Goal: Register for event/course: Register for event/course

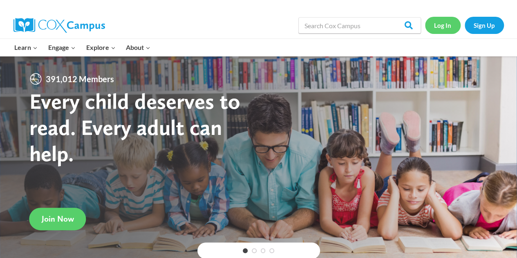
click at [442, 25] on link "Log In" at bounding box center [443, 25] width 36 height 17
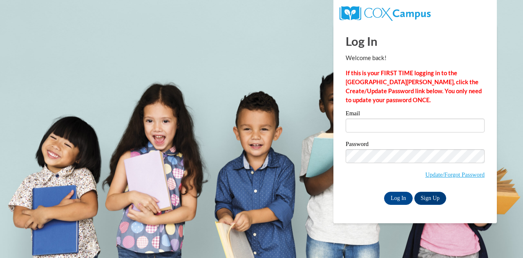
click at [375, 118] on label "Email" at bounding box center [414, 114] width 139 height 8
click at [375, 118] on input "Email" at bounding box center [414, 125] width 139 height 14
type input "colomboe1848@my.uwstout.edu"
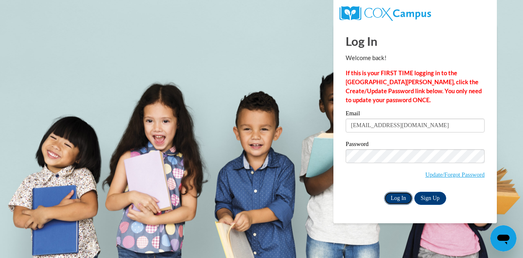
click at [397, 196] on input "Log In" at bounding box center [398, 198] width 29 height 13
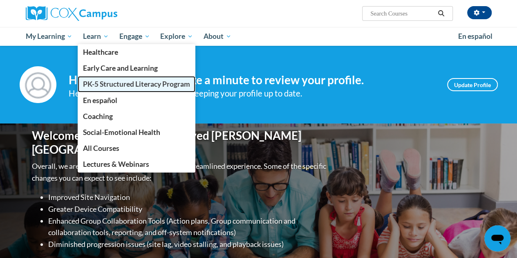
click at [99, 81] on span "PK-5 Structured Literacy Program" at bounding box center [136, 84] width 107 height 9
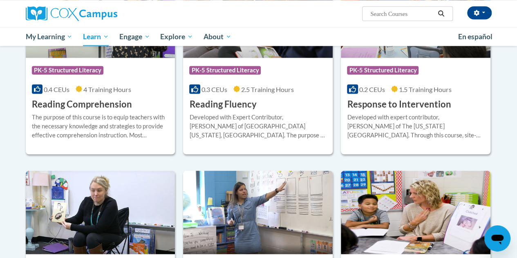
scroll to position [766, 0]
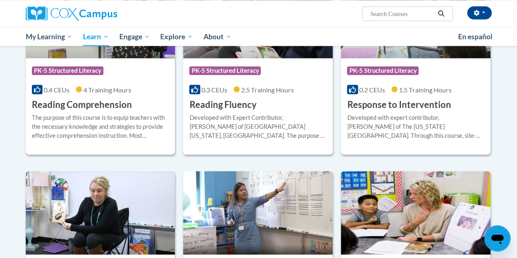
click at [74, 103] on h3 "Reading Comprehension" at bounding box center [82, 104] width 100 height 13
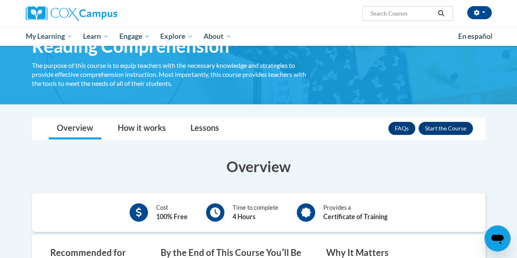
scroll to position [49, 0]
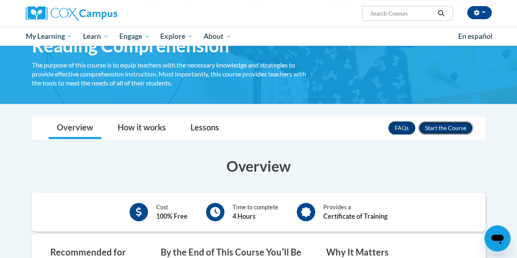
click at [448, 130] on button "Enroll" at bounding box center [445, 127] width 54 height 13
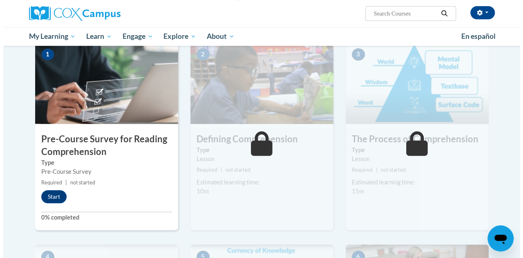
scroll to position [183, 0]
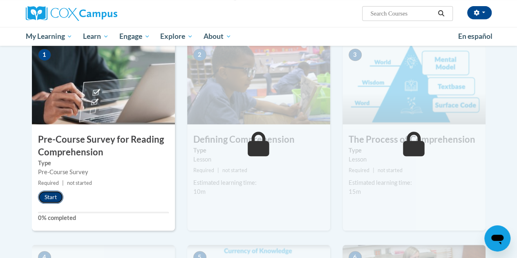
click at [48, 196] on button "Start" at bounding box center [50, 196] width 25 height 13
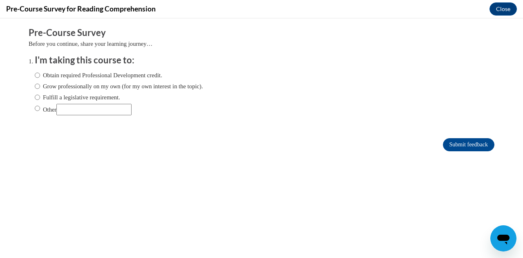
scroll to position [0, 0]
click at [92, 76] on label "Obtain required Professional Development credit." at bounding box center [98, 75] width 127 height 9
click at [40, 76] on input "Obtain required Professional Development credit." at bounding box center [37, 75] width 5 height 9
radio input "true"
click at [450, 142] on input "Submit feedback" at bounding box center [468, 144] width 51 height 13
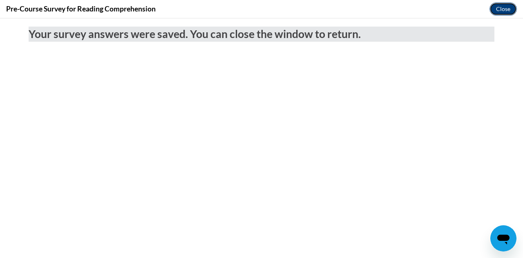
click at [496, 6] on button "Close" at bounding box center [502, 8] width 27 height 13
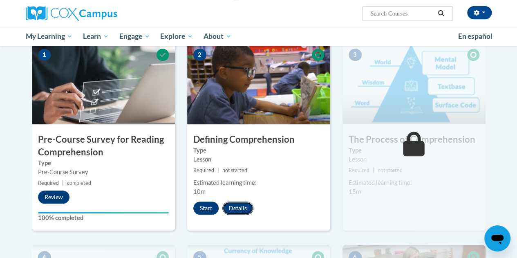
click at [240, 206] on button "Details" at bounding box center [237, 207] width 31 height 13
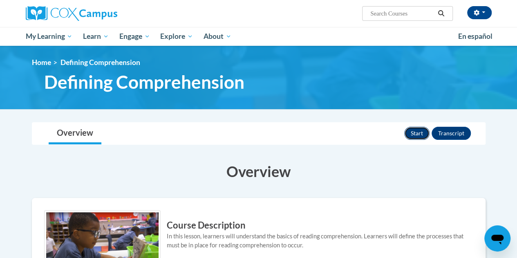
click at [421, 135] on button "Start" at bounding box center [416, 133] width 25 height 13
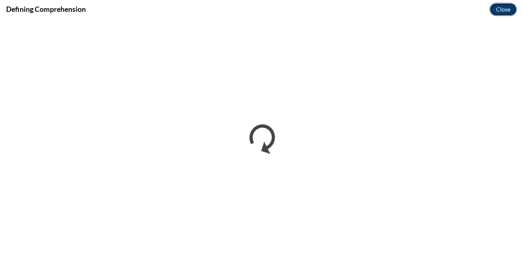
click at [510, 7] on button "Close" at bounding box center [502, 9] width 27 height 13
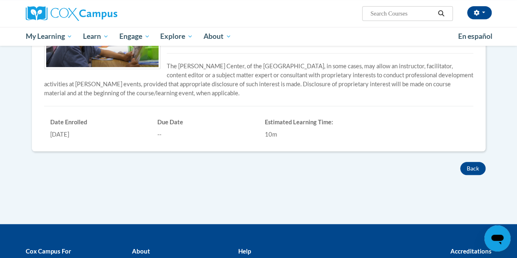
scroll to position [60, 0]
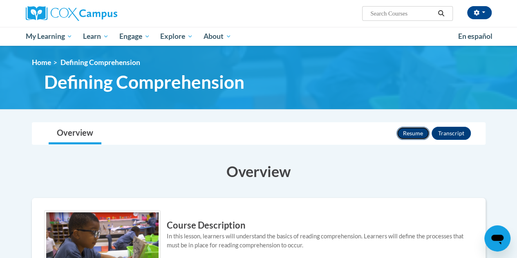
click at [412, 133] on button "Resume" at bounding box center [412, 133] width 33 height 13
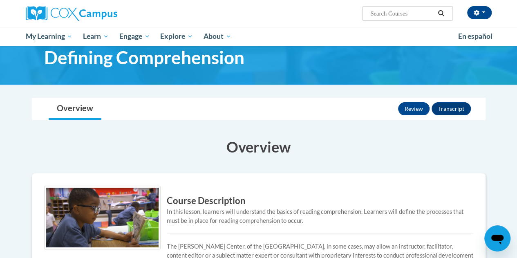
scroll to position [25, 0]
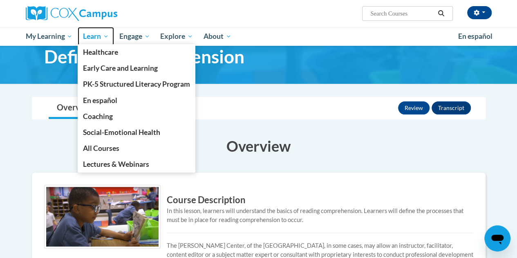
click at [103, 44] on link "Learn" at bounding box center [96, 36] width 36 height 19
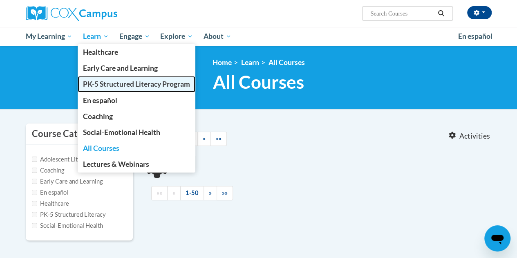
click at [107, 87] on span "PK-5 Structured Literacy Program" at bounding box center [136, 84] width 107 height 9
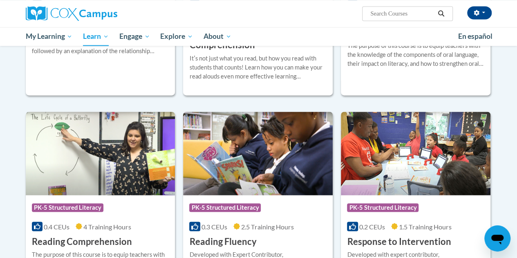
scroll to position [681, 0]
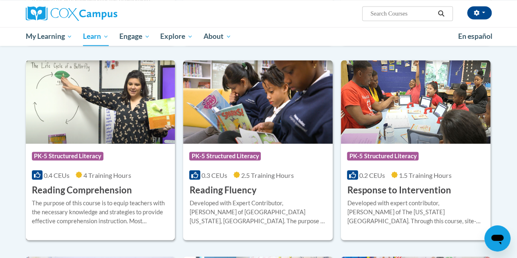
click at [96, 192] on h3 "Reading Comprehension" at bounding box center [82, 189] width 100 height 13
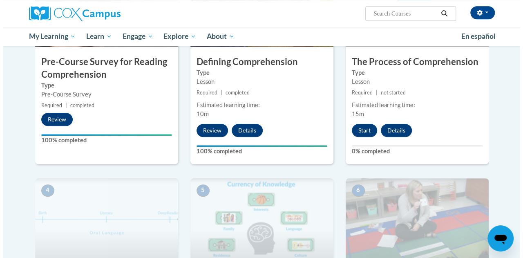
scroll to position [261, 0]
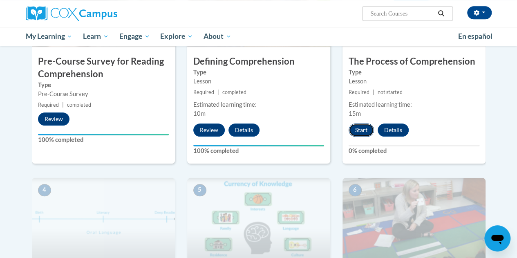
click at [355, 129] on button "Start" at bounding box center [360, 129] width 25 height 13
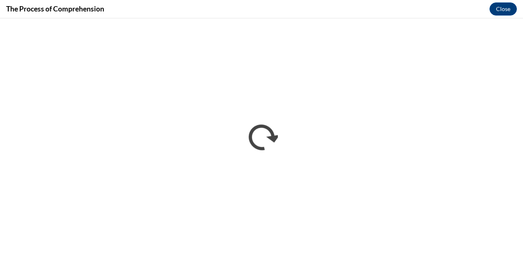
scroll to position [0, 0]
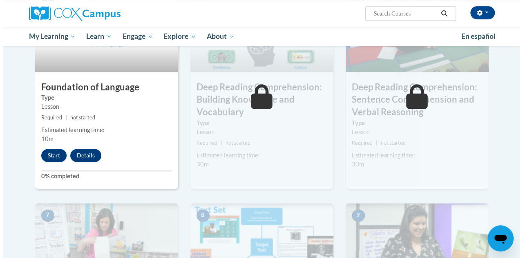
scroll to position [448, 0]
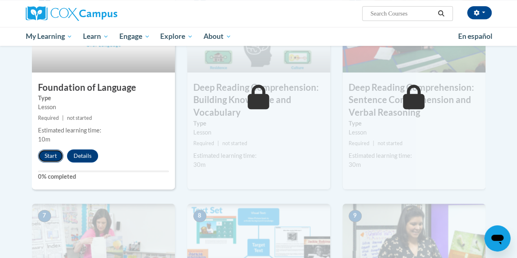
click at [49, 152] on button "Start" at bounding box center [50, 155] width 25 height 13
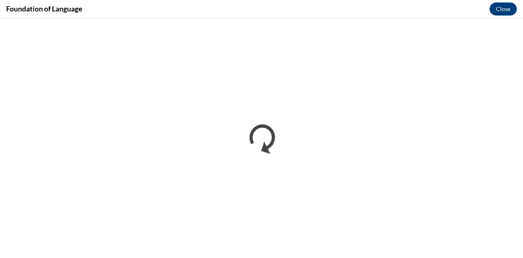
scroll to position [0, 0]
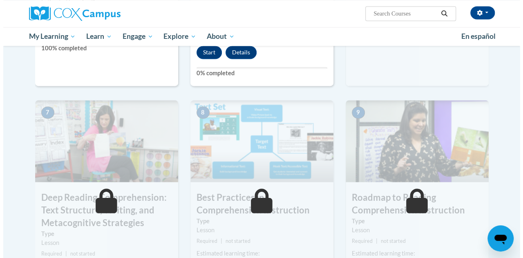
scroll to position [508, 0]
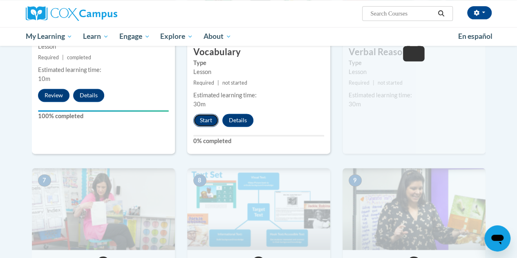
click at [207, 119] on button "Start" at bounding box center [205, 120] width 25 height 13
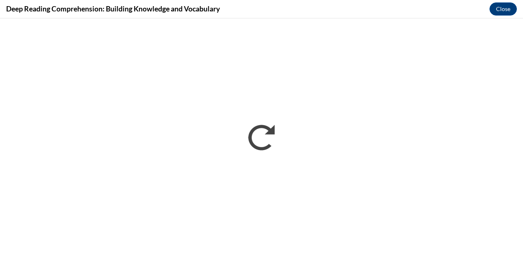
scroll to position [0, 0]
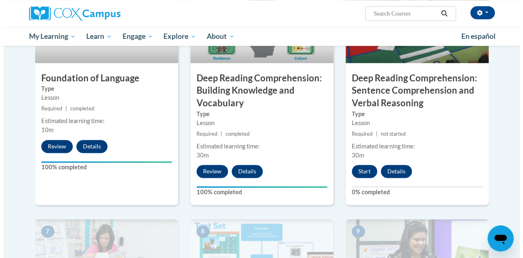
scroll to position [458, 0]
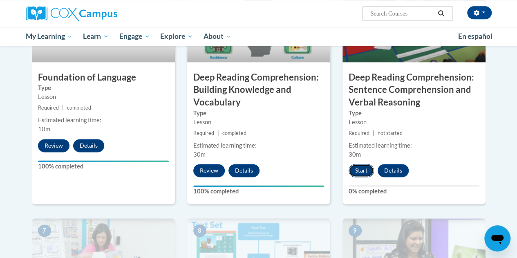
click at [365, 171] on button "Start" at bounding box center [360, 170] width 25 height 13
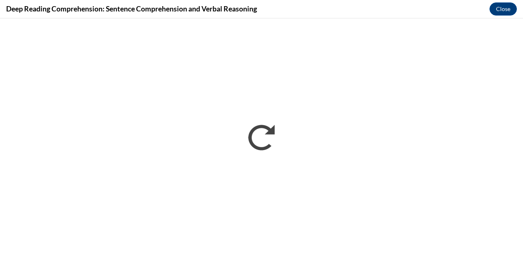
scroll to position [0, 0]
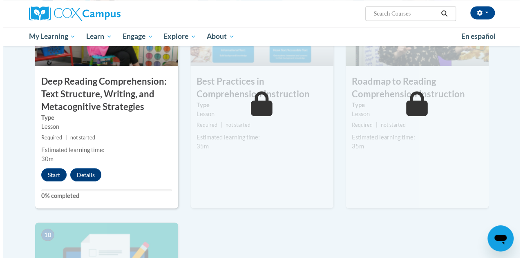
scroll to position [693, 0]
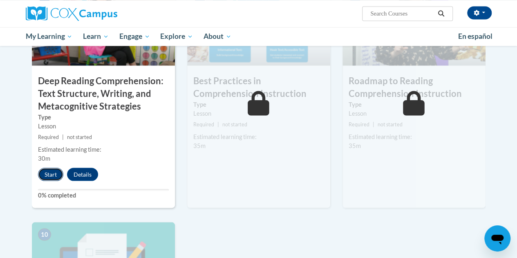
click at [56, 170] on button "Start" at bounding box center [50, 173] width 25 height 13
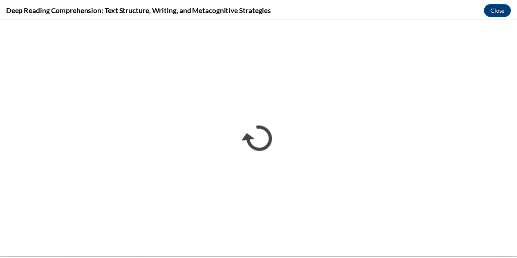
scroll to position [0, 0]
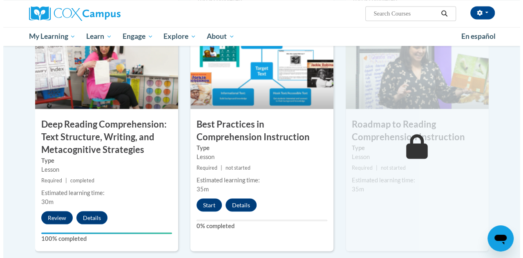
scroll to position [650, 0]
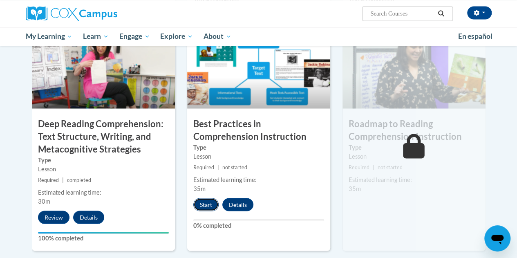
click at [207, 205] on button "Start" at bounding box center [205, 204] width 25 height 13
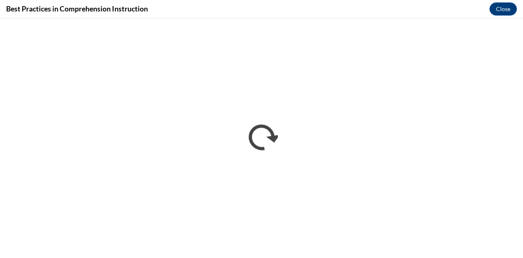
scroll to position [0, 0]
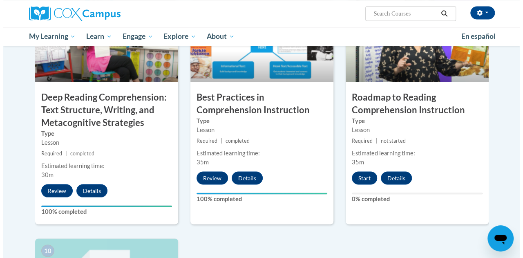
scroll to position [683, 0]
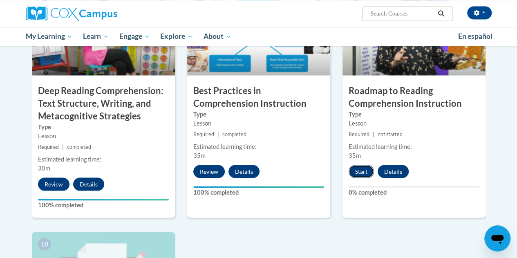
click at [357, 170] on button "Start" at bounding box center [360, 171] width 25 height 13
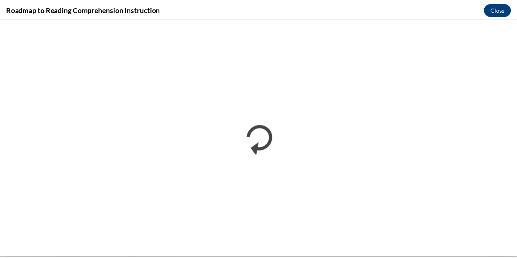
scroll to position [0, 0]
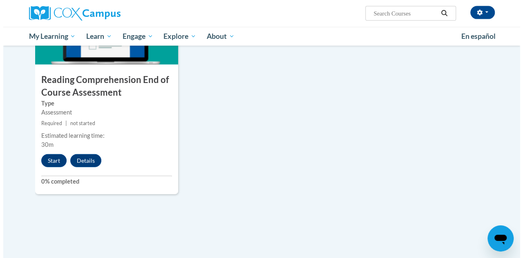
scroll to position [934, 0]
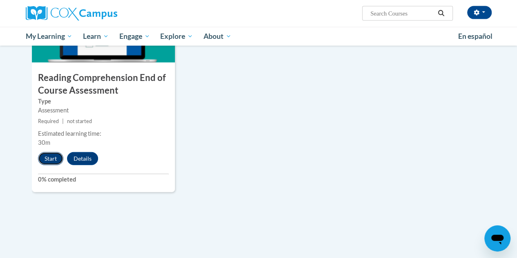
click at [50, 158] on button "Start" at bounding box center [50, 158] width 25 height 13
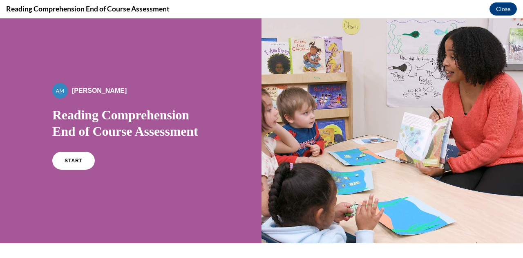
scroll to position [99, 0]
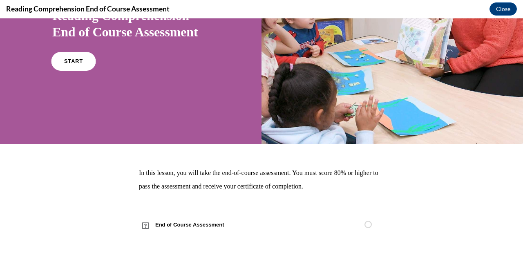
click at [80, 56] on link "START" at bounding box center [73, 61] width 45 height 19
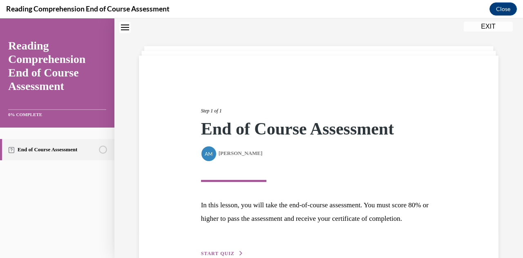
scroll to position [87, 0]
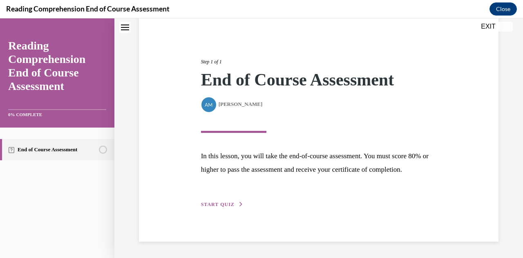
click at [215, 205] on span "START QUIZ" at bounding box center [217, 204] width 33 height 6
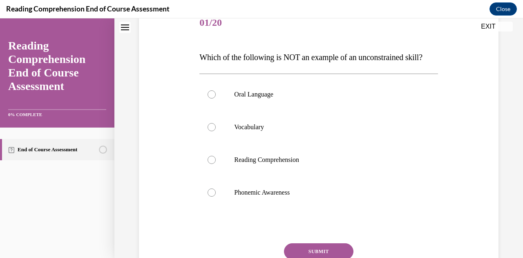
scroll to position [107, 0]
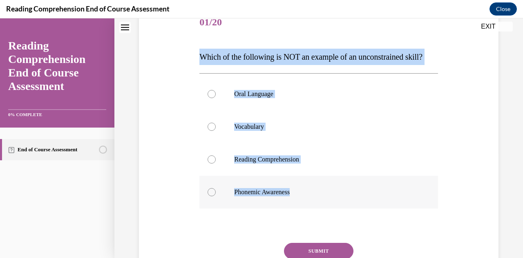
drag, startPoint x: 199, startPoint y: 57, endPoint x: 316, endPoint y: 217, distance: 197.9
click at [316, 217] on div "Question 01/20 Which of the following is NOT an example of an unconstrained ski…" at bounding box center [318, 158] width 238 height 303
copy div "Which of the following is NOT an example of an unconstrained skill? Oral Langua…"
click at [266, 176] on label "Reading Comprehension" at bounding box center [318, 159] width 238 height 33
click at [216, 163] on input "Reading Comprehension" at bounding box center [211, 159] width 8 height 8
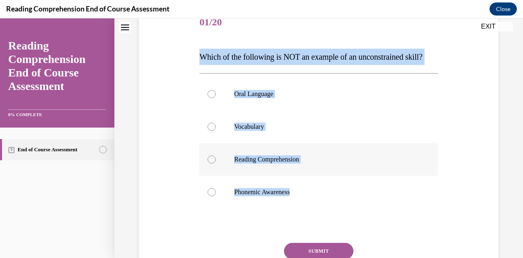
radio input "true"
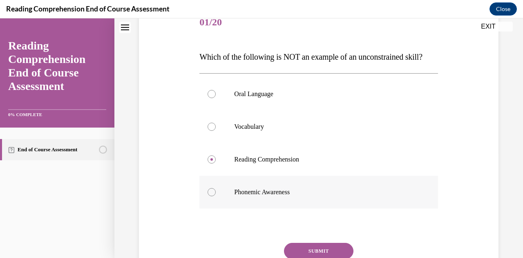
click at [258, 196] on p "Phonemic Awareness" at bounding box center [325, 192] width 183 height 8
click at [216, 196] on input "Phonemic Awareness" at bounding box center [211, 192] width 8 height 8
radio input "true"
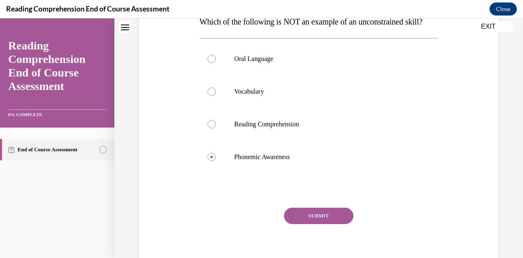
click at [296, 224] on button "SUBMIT" at bounding box center [318, 215] width 69 height 16
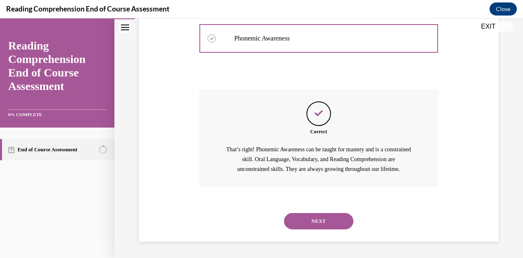
scroll to position [276, 0]
click at [298, 216] on button "NEXT" at bounding box center [318, 221] width 69 height 16
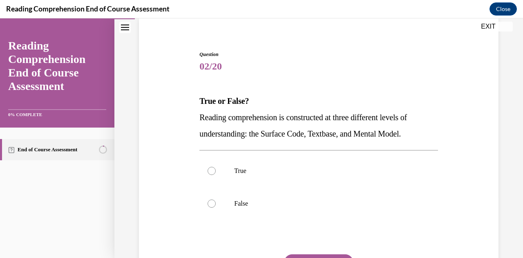
scroll to position [64, 0]
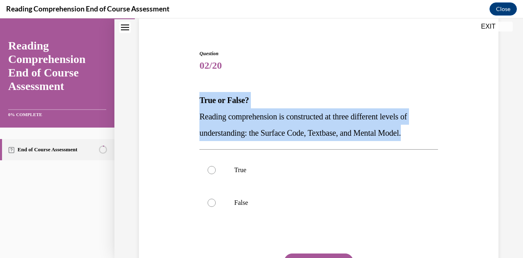
drag, startPoint x: 198, startPoint y: 98, endPoint x: 417, endPoint y: 132, distance: 222.2
click at [417, 132] on div "Question 02/20 True or False? Reading comprehension is constructed at three dif…" at bounding box center [318, 179] width 242 height 283
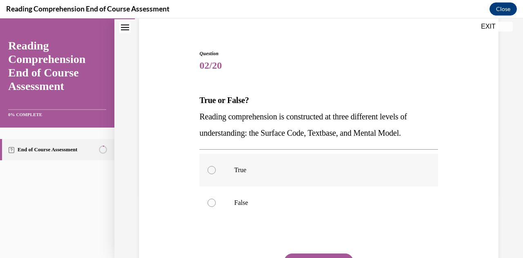
click at [288, 180] on label "True" at bounding box center [318, 170] width 238 height 33
click at [216, 174] on input "True" at bounding box center [211, 170] width 8 height 8
radio input "true"
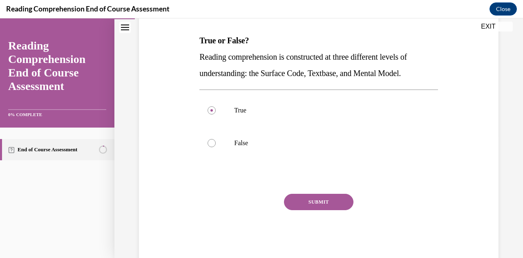
click at [305, 203] on button "SUBMIT" at bounding box center [318, 202] width 69 height 16
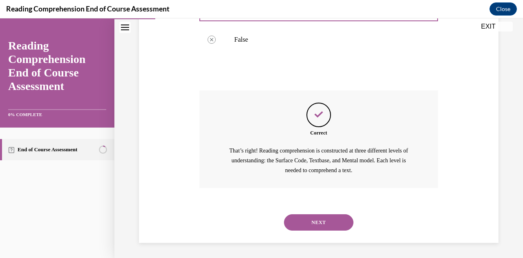
scroll to position [227, 0]
click at [305, 218] on button "NEXT" at bounding box center [318, 221] width 69 height 16
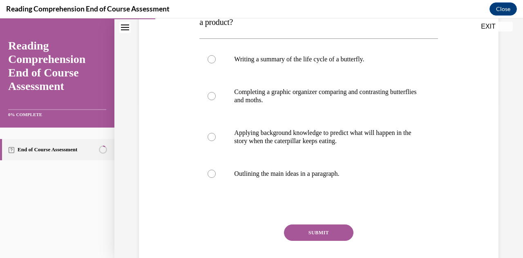
scroll to position [159, 0]
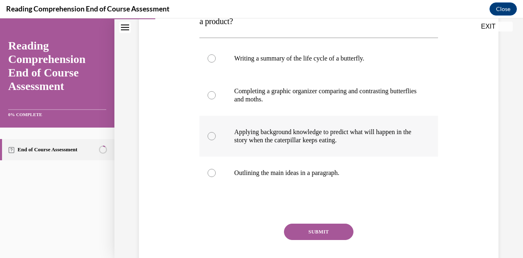
click at [274, 133] on p "Applying background knowledge to predict what will happen in the story when the…" at bounding box center [325, 136] width 183 height 16
click at [216, 133] on input "Applying background knowledge to predict what will happen in the story when the…" at bounding box center [211, 136] width 8 height 8
radio input "true"
click at [309, 234] on button "SUBMIT" at bounding box center [318, 231] width 69 height 16
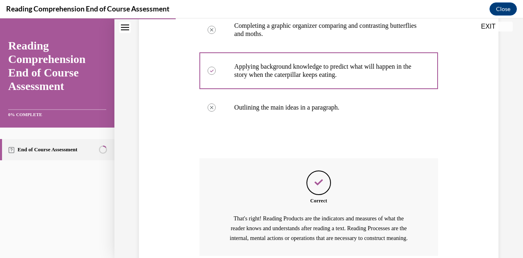
scroll to position [303, 0]
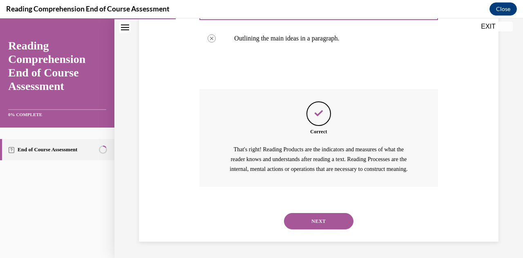
click at [302, 214] on button "NEXT" at bounding box center [318, 221] width 69 height 16
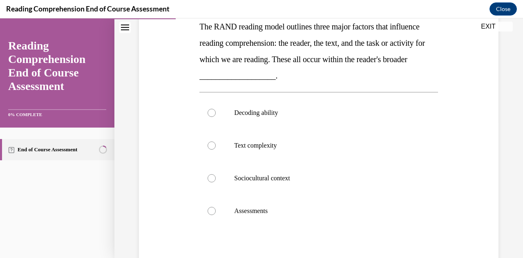
scroll to position [144, 0]
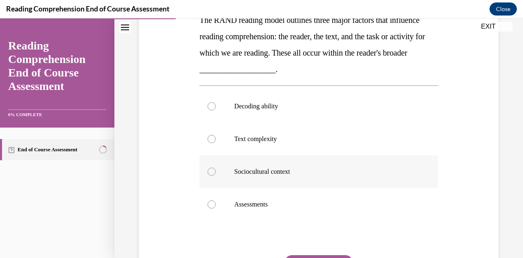
click at [276, 173] on p "Sociocultural context" at bounding box center [325, 171] width 183 height 8
click at [216, 173] on input "Sociocultural context" at bounding box center [211, 171] width 8 height 8
radio input "true"
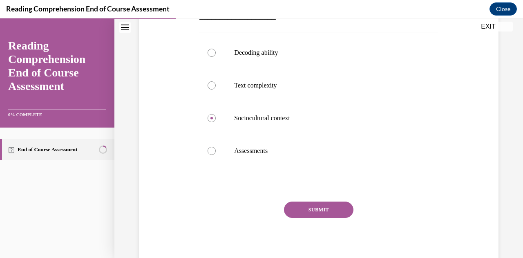
click at [308, 203] on button "SUBMIT" at bounding box center [318, 209] width 69 height 16
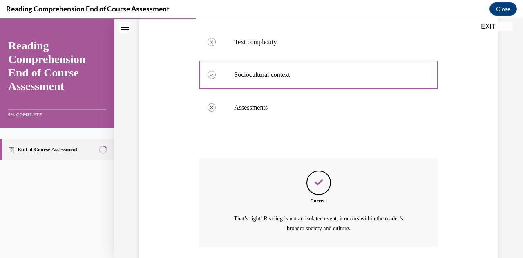
scroll to position [299, 0]
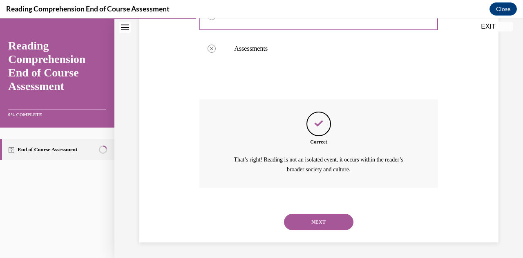
click at [297, 218] on button "NEXT" at bounding box center [318, 222] width 69 height 16
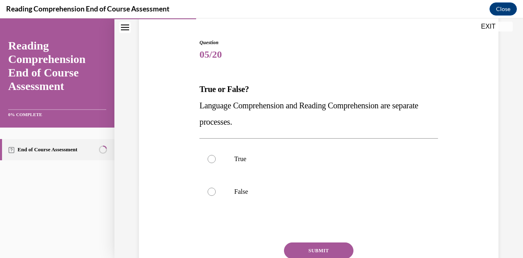
scroll to position [77, 0]
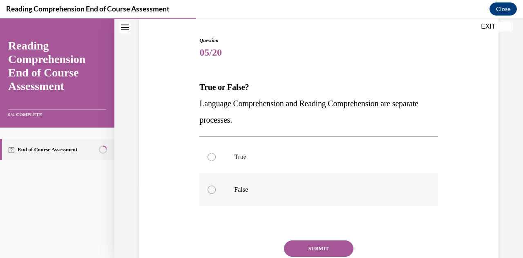
click at [265, 179] on label "False" at bounding box center [318, 189] width 238 height 33
click at [216, 185] on input "False" at bounding box center [211, 189] width 8 height 8
radio input "true"
click at [307, 244] on button "SUBMIT" at bounding box center [318, 248] width 69 height 16
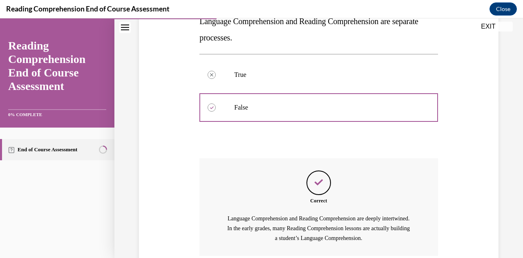
scroll to position [227, 0]
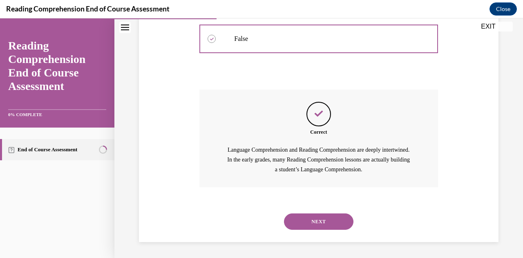
click at [302, 221] on button "NEXT" at bounding box center [318, 221] width 69 height 16
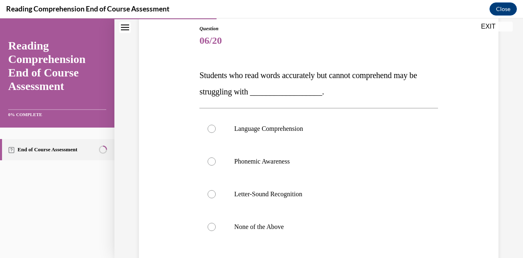
scroll to position [89, 0]
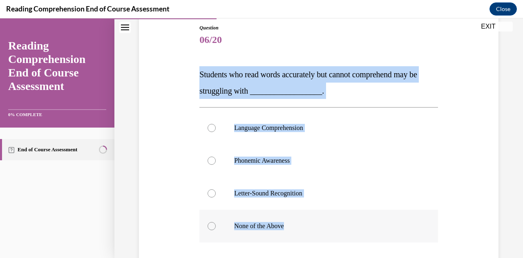
drag, startPoint x: 198, startPoint y: 72, endPoint x: 335, endPoint y: 216, distance: 198.7
click at [335, 216] on div "Question 06/20 Students who read words accurately but cannot comprehend may be …" at bounding box center [318, 178] width 242 height 332
copy div "Students who read words accurately but cannot comprehend may be struggling with…"
click at [254, 123] on label "Language Comprehension" at bounding box center [318, 127] width 238 height 33
click at [216, 124] on input "Language Comprehension" at bounding box center [211, 128] width 8 height 8
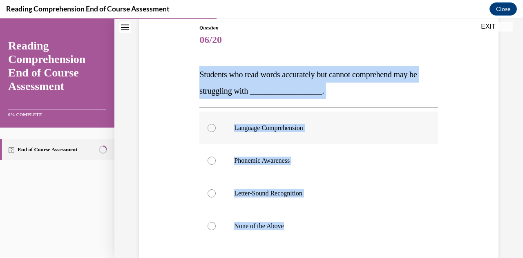
radio input "true"
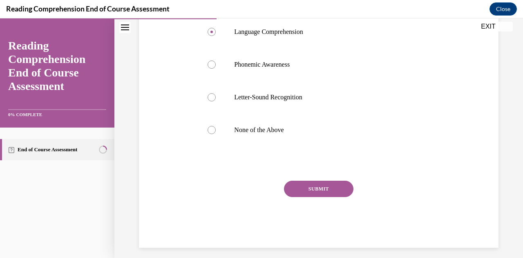
click at [291, 186] on button "SUBMIT" at bounding box center [318, 189] width 69 height 16
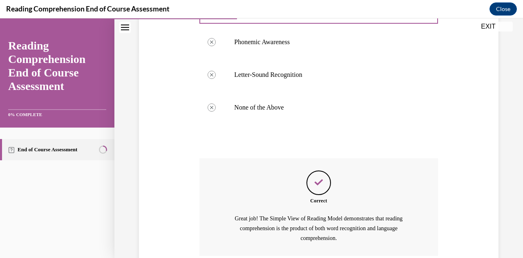
scroll to position [276, 0]
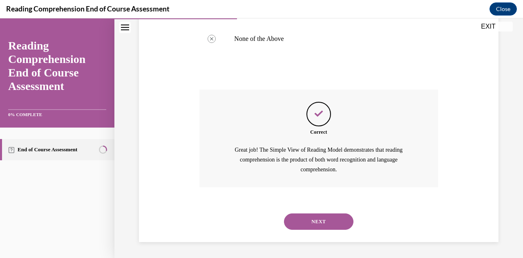
click at [297, 226] on button "NEXT" at bounding box center [318, 221] width 69 height 16
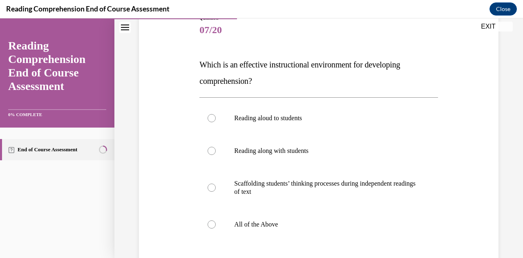
scroll to position [100, 0]
click at [291, 218] on label "All of the Above" at bounding box center [318, 223] width 238 height 33
click at [216, 219] on input "All of the Above" at bounding box center [211, 223] width 8 height 8
radio input "true"
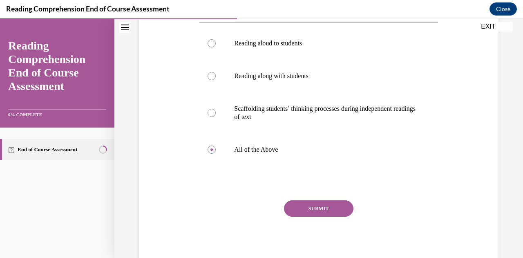
click at [307, 212] on button "SUBMIT" at bounding box center [318, 208] width 69 height 16
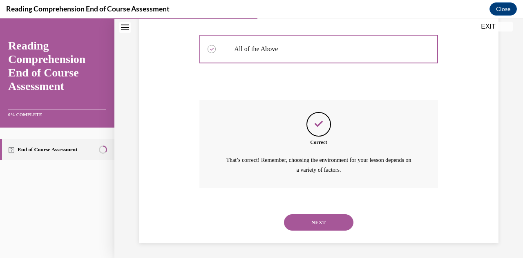
scroll to position [275, 0]
click at [300, 220] on button "NEXT" at bounding box center [318, 222] width 69 height 16
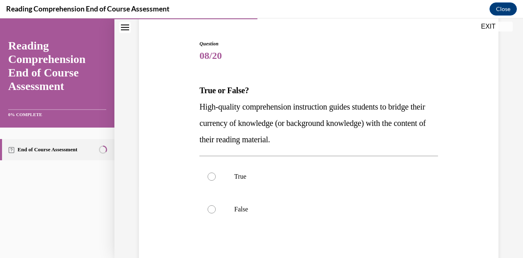
scroll to position [74, 0]
click at [267, 173] on p "True" at bounding box center [325, 176] width 183 height 8
click at [216, 173] on input "True" at bounding box center [211, 176] width 8 height 8
radio input "true"
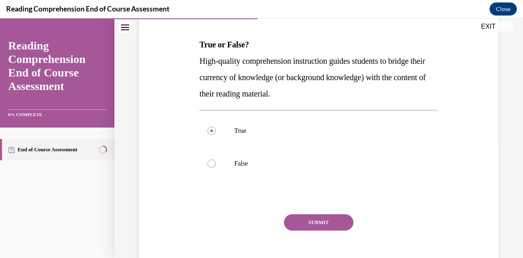
click at [303, 223] on button "SUBMIT" at bounding box center [318, 222] width 69 height 16
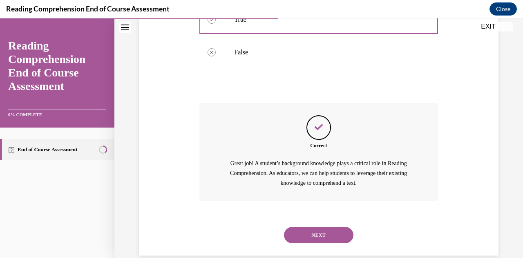
scroll to position [244, 0]
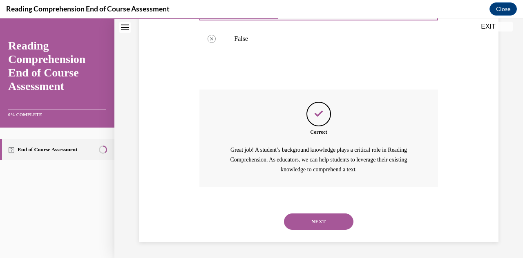
click at [301, 219] on button "NEXT" at bounding box center [318, 221] width 69 height 16
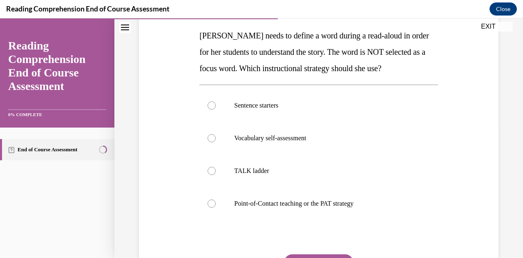
scroll to position [129, 0]
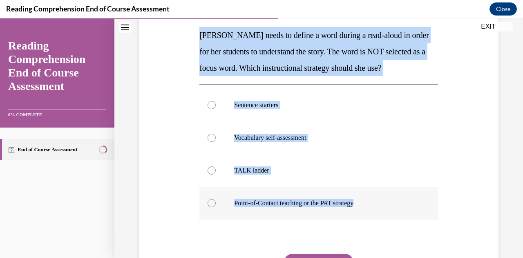
drag, startPoint x: 201, startPoint y: 36, endPoint x: 367, endPoint y: 203, distance: 235.6
click at [367, 203] on div "Question 09/20 Mrs. Ivie needs to define a word during a read-aloud in order fo…" at bounding box center [318, 153] width 238 height 336
copy div "Mrs. Ivie needs to define a word during a read-aloud in order for her students …"
click at [270, 202] on p "Point-of-Contact teaching or the PAT strategy" at bounding box center [325, 203] width 183 height 8
click at [216, 202] on input "Point-of-Contact teaching or the PAT strategy" at bounding box center [211, 203] width 8 height 8
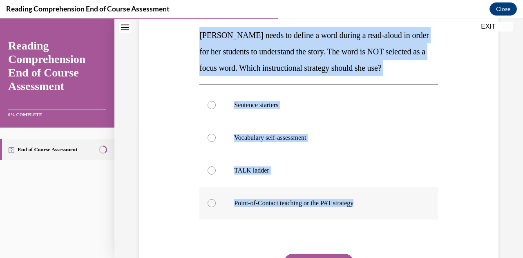
radio input "true"
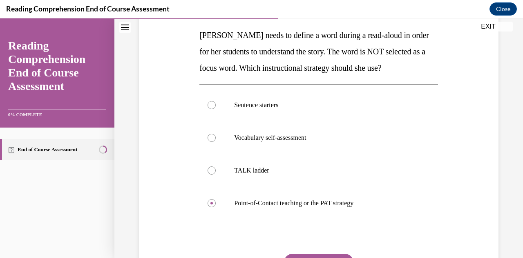
click at [296, 254] on button "SUBMIT" at bounding box center [318, 262] width 69 height 16
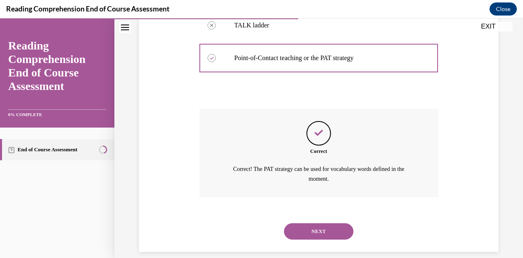
scroll to position [283, 0]
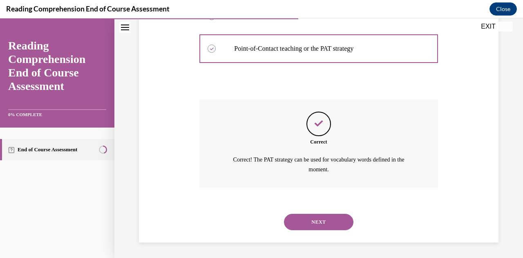
click at [299, 217] on button "NEXT" at bounding box center [318, 222] width 69 height 16
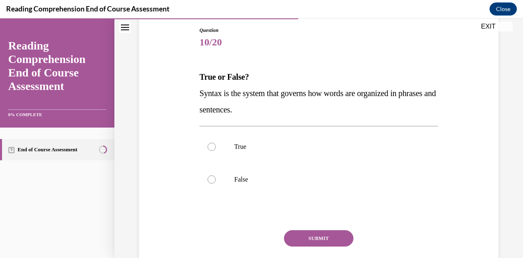
scroll to position [92, 0]
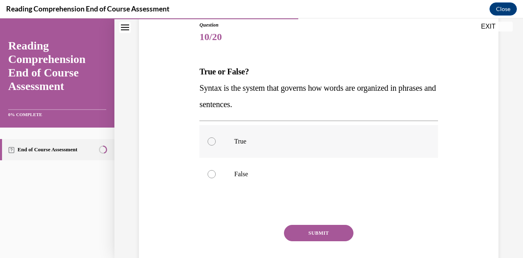
click at [242, 149] on label "True" at bounding box center [318, 141] width 238 height 33
click at [216, 145] on input "True" at bounding box center [211, 141] width 8 height 8
radio input "true"
click at [289, 232] on button "SUBMIT" at bounding box center [318, 233] width 69 height 16
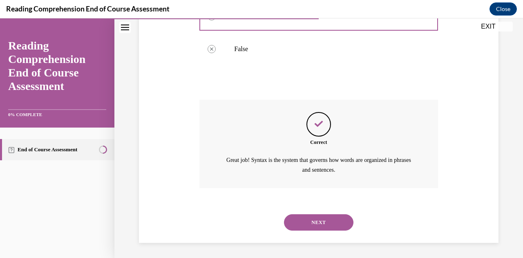
scroll to position [218, 0]
click at [299, 218] on button "NEXT" at bounding box center [318, 222] width 69 height 16
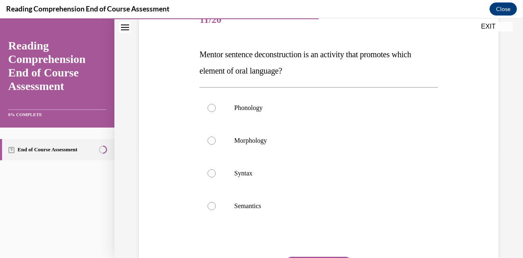
scroll to position [113, 0]
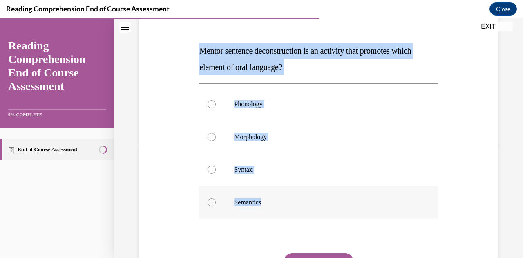
drag, startPoint x: 194, startPoint y: 49, endPoint x: 316, endPoint y: 189, distance: 185.2
click at [316, 189] on div "Question 11/20 Mentor sentence deconstruction is an activity that promotes whic…" at bounding box center [318, 148] width 363 height 344
copy div "Mentor sentence deconstruction is an activity that promotes which element of or…"
drag, startPoint x: 248, startPoint y: 170, endPoint x: 228, endPoint y: 174, distance: 20.8
click at [228, 174] on label "Syntax" at bounding box center [318, 169] width 238 height 33
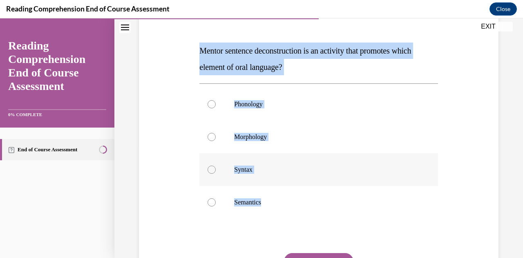
click at [216, 174] on input "Syntax" at bounding box center [211, 169] width 8 height 8
radio input "true"
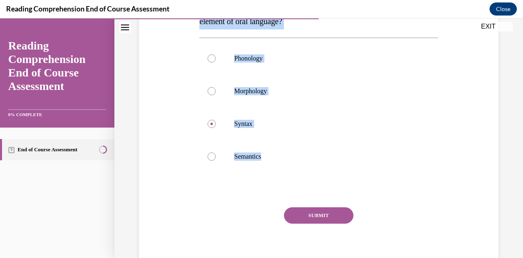
click at [299, 211] on button "SUBMIT" at bounding box center [318, 215] width 69 height 16
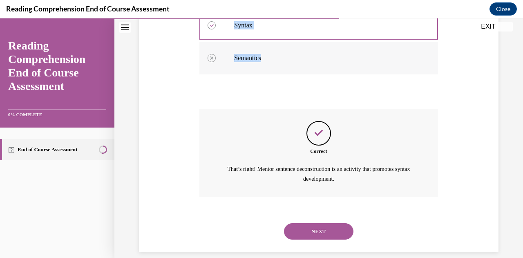
scroll to position [267, 0]
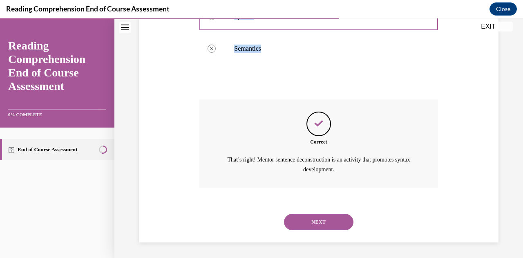
click at [310, 222] on button "NEXT" at bounding box center [318, 222] width 69 height 16
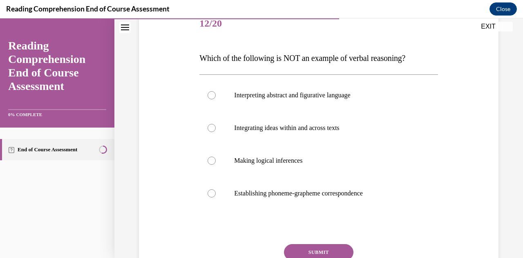
scroll to position [107, 0]
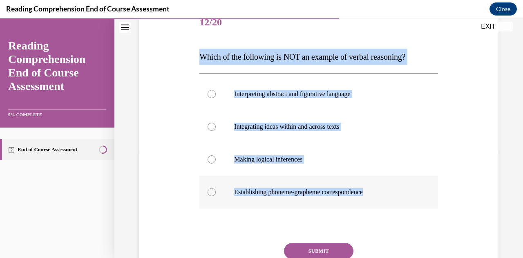
drag, startPoint x: 198, startPoint y: 56, endPoint x: 384, endPoint y: 188, distance: 228.3
click at [384, 188] on div "Question 12/20 Which of the following is NOT an example of verbal reasoning? In…" at bounding box center [318, 158] width 238 height 303
copy div "Which of the following is NOT an example of verbal reasoning? Interpreting abst…"
click at [283, 188] on p "Establishing phoneme-grapheme correspondence" at bounding box center [325, 192] width 183 height 8
click at [216, 188] on input "Establishing phoneme-grapheme correspondence" at bounding box center [211, 192] width 8 height 8
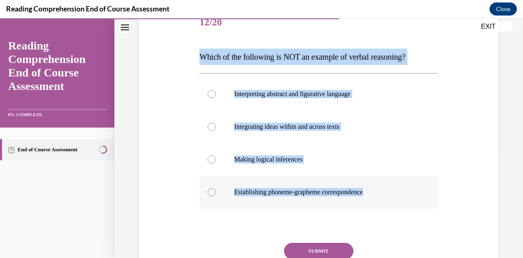
radio input "true"
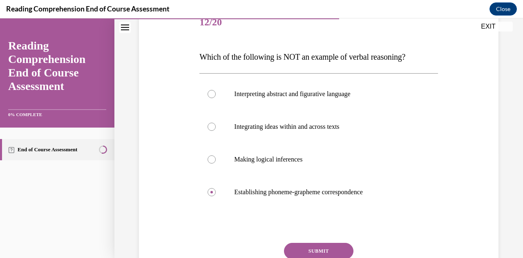
click at [308, 251] on button "SUBMIT" at bounding box center [318, 251] width 69 height 16
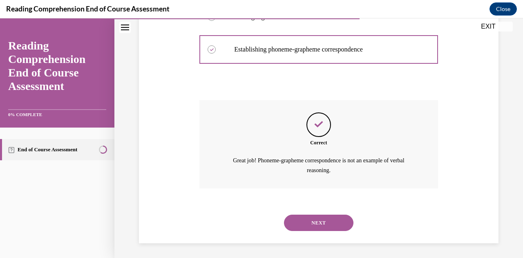
scroll to position [250, 0]
click at [304, 215] on button "NEXT" at bounding box center [318, 222] width 69 height 16
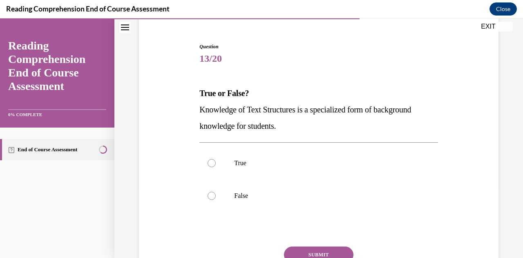
scroll to position [73, 0]
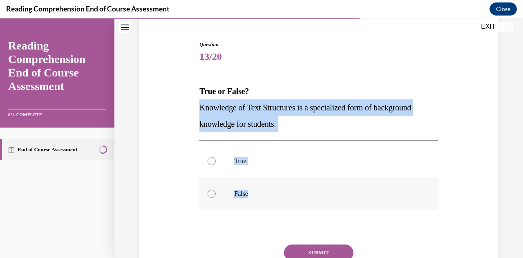
drag, startPoint x: 198, startPoint y: 105, endPoint x: 277, endPoint y: 184, distance: 111.5
click at [277, 184] on div "Question 13/20 True or False? Knowledge of Text Structures is a specialized for…" at bounding box center [318, 176] width 238 height 270
copy div "Knowledge of Text Structures is a specialized form of background knowledge for …"
click at [224, 149] on label "True" at bounding box center [318, 161] width 238 height 33
click at [216, 157] on input "True" at bounding box center [211, 161] width 8 height 8
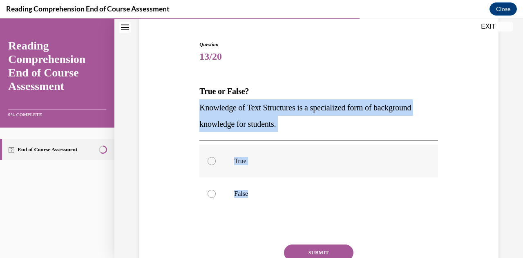
radio input "true"
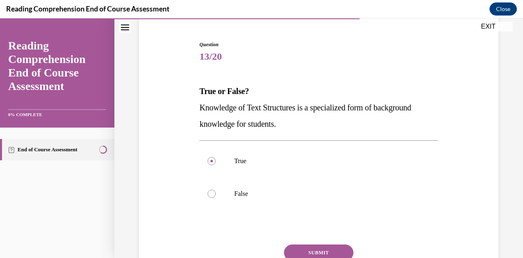
click at [294, 250] on button "SUBMIT" at bounding box center [318, 252] width 69 height 16
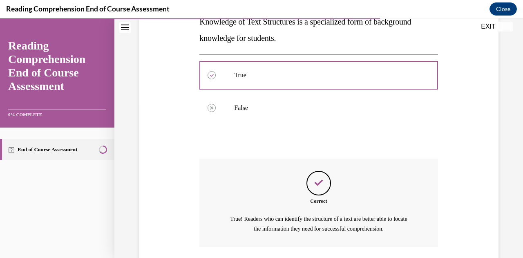
scroll to position [218, 0]
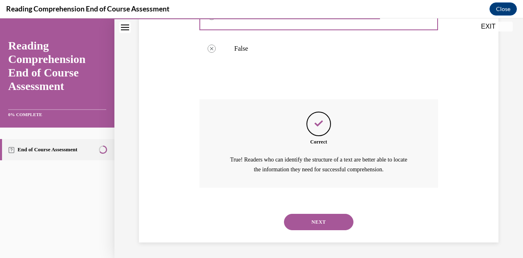
click at [302, 217] on button "NEXT" at bounding box center [318, 222] width 69 height 16
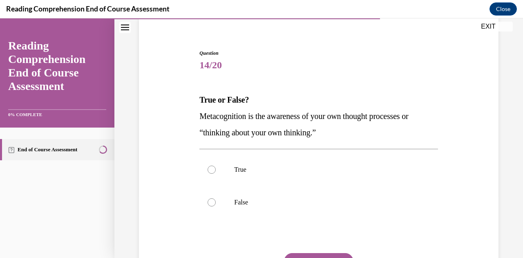
scroll to position [67, 0]
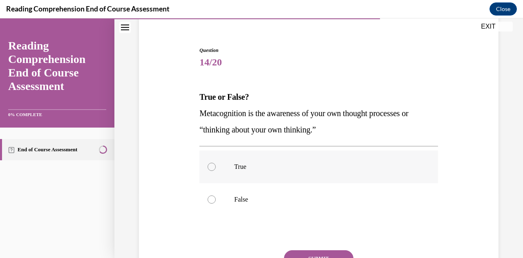
click at [264, 162] on label "True" at bounding box center [318, 166] width 238 height 33
click at [216, 163] on input "True" at bounding box center [211, 167] width 8 height 8
radio input "true"
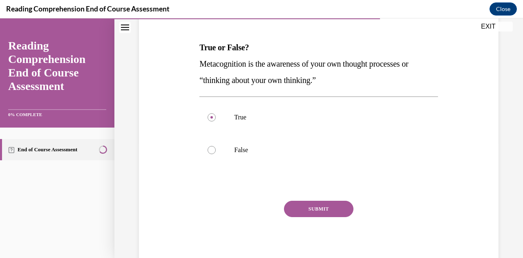
click at [296, 206] on button "SUBMIT" at bounding box center [318, 209] width 69 height 16
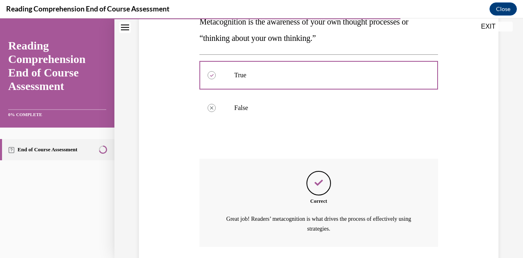
scroll to position [218, 0]
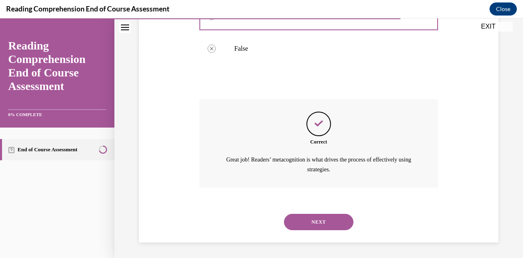
click at [307, 223] on button "NEXT" at bounding box center [318, 222] width 69 height 16
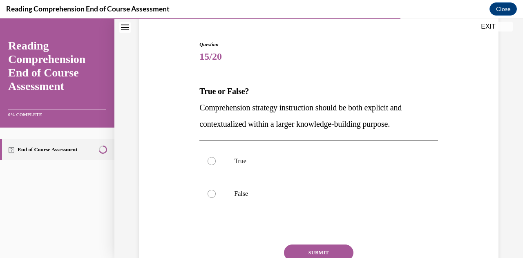
scroll to position [76, 0]
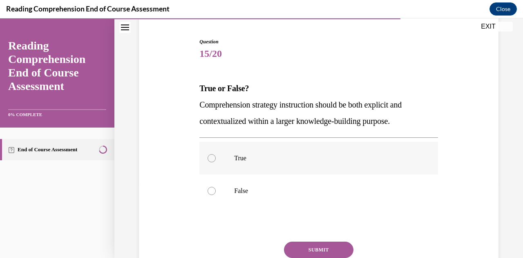
click at [272, 160] on p "True" at bounding box center [325, 158] width 183 height 8
click at [216, 160] on input "True" at bounding box center [211, 158] width 8 height 8
radio input "true"
click at [306, 246] on button "SUBMIT" at bounding box center [318, 249] width 69 height 16
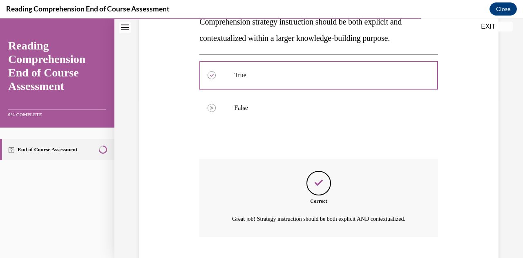
scroll to position [218, 0]
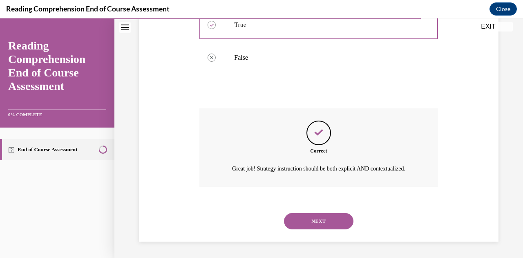
click at [306, 225] on button "NEXT" at bounding box center [318, 221] width 69 height 16
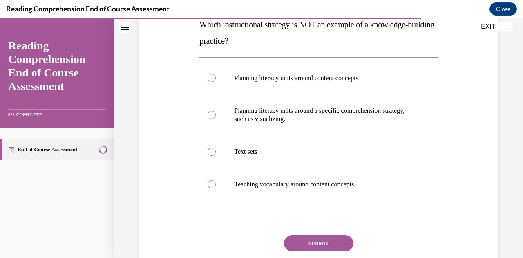
scroll to position [143, 0]
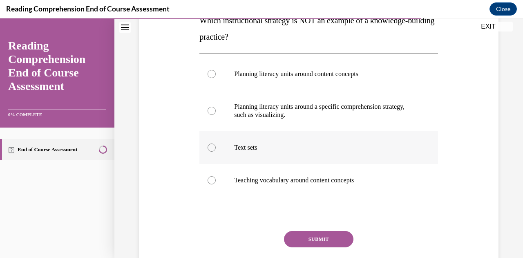
click at [288, 147] on p "Text sets" at bounding box center [325, 147] width 183 height 8
click at [216, 147] on input "Text sets" at bounding box center [211, 147] width 8 height 8
radio input "true"
click at [309, 234] on button "SUBMIT" at bounding box center [318, 239] width 69 height 16
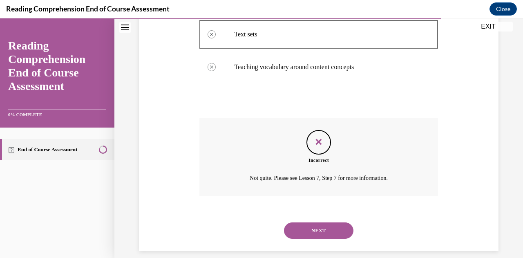
scroll to position [265, 0]
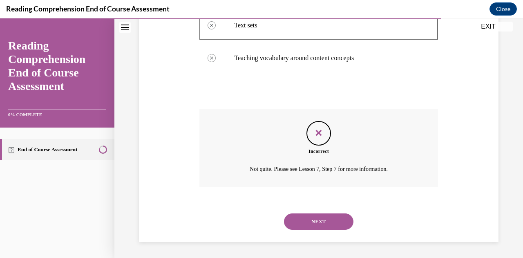
click at [305, 220] on button "NEXT" at bounding box center [318, 221] width 69 height 16
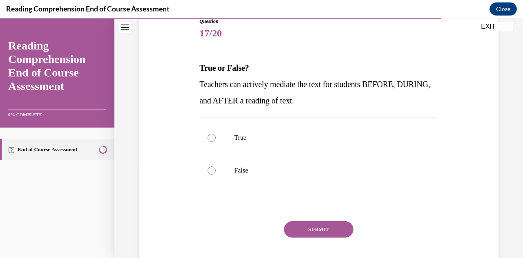
scroll to position [96, 0]
click at [290, 143] on label "True" at bounding box center [318, 137] width 238 height 33
click at [216, 141] on input "True" at bounding box center [211, 137] width 8 height 8
radio input "true"
click at [320, 231] on button "SUBMIT" at bounding box center [318, 229] width 69 height 16
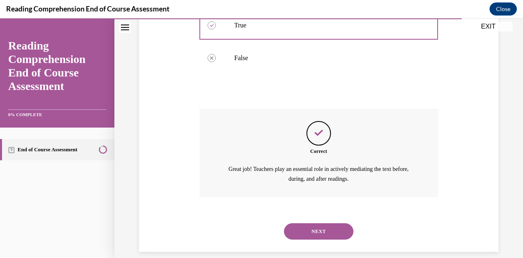
scroll to position [218, 0]
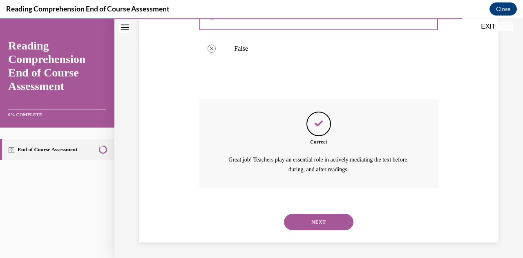
click at [307, 218] on button "NEXT" at bounding box center [318, 222] width 69 height 16
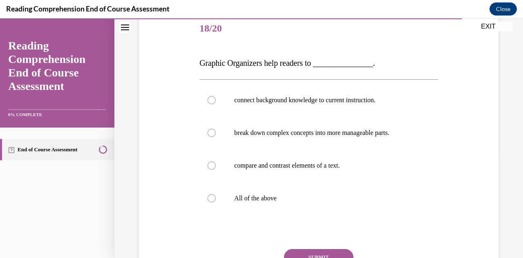
scroll to position [101, 0]
click at [292, 198] on p "All of the above" at bounding box center [325, 198] width 183 height 8
click at [216, 198] on input "All of the above" at bounding box center [211, 198] width 8 height 8
radio input "true"
click at [305, 254] on button "SUBMIT" at bounding box center [318, 256] width 69 height 16
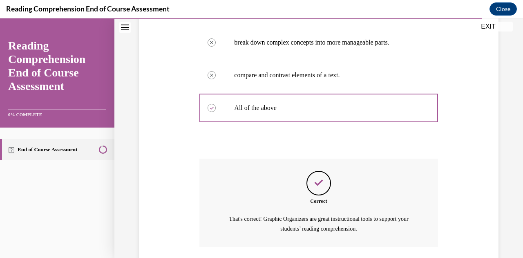
scroll to position [250, 0]
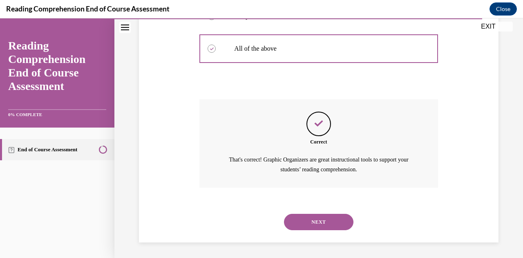
click at [315, 217] on button "NEXT" at bounding box center [318, 222] width 69 height 16
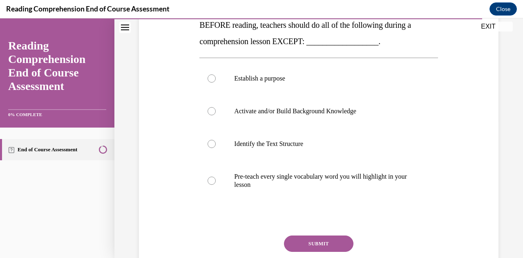
scroll to position [139, 0]
click at [292, 176] on p "Pre-teach every single vocabulary word you will highlight in your lesson" at bounding box center [325, 180] width 183 height 16
click at [216, 176] on input "Pre-teach every single vocabulary word you will highlight in your lesson" at bounding box center [211, 180] width 8 height 8
radio input "true"
click at [309, 249] on button "SUBMIT" at bounding box center [318, 243] width 69 height 16
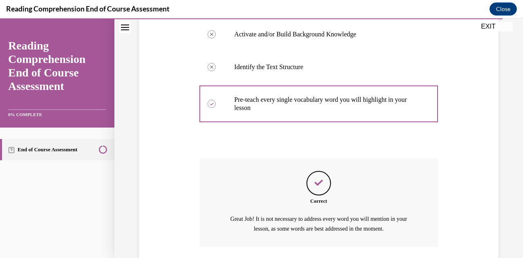
scroll to position [275, 0]
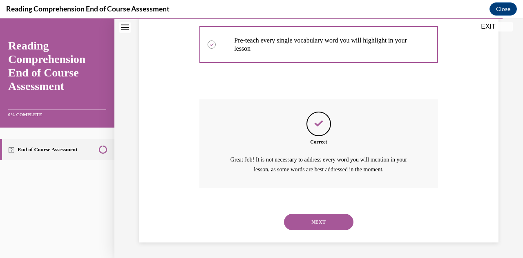
click at [309, 216] on button "NEXT" at bounding box center [318, 222] width 69 height 16
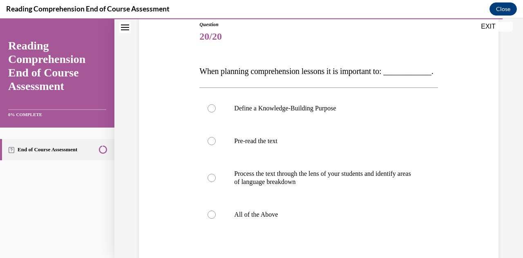
scroll to position [110, 0]
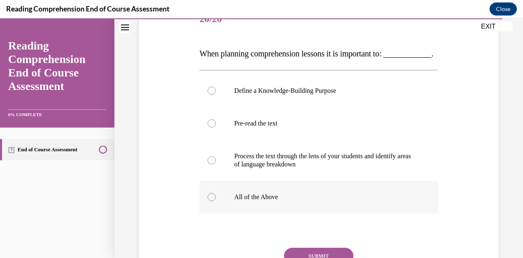
click at [294, 201] on p "All of the Above" at bounding box center [325, 197] width 183 height 8
click at [216, 201] on input "All of the Above" at bounding box center [211, 197] width 8 height 8
radio input "true"
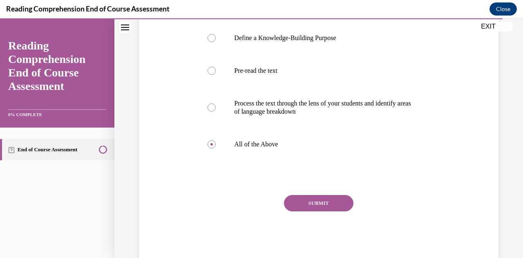
click at [305, 211] on button "SUBMIT" at bounding box center [318, 203] width 69 height 16
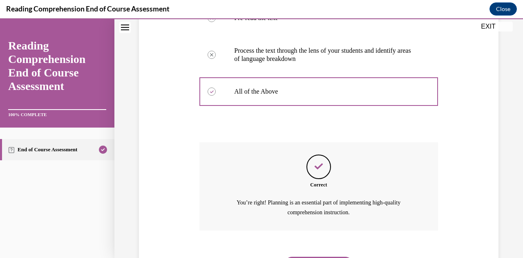
scroll to position [275, 0]
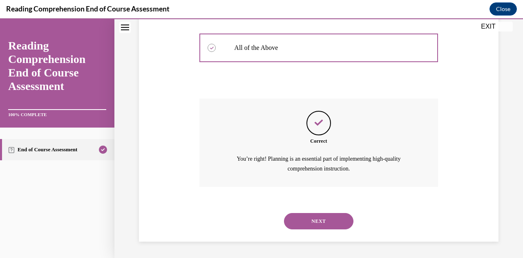
click at [309, 226] on button "NEXT" at bounding box center [318, 221] width 69 height 16
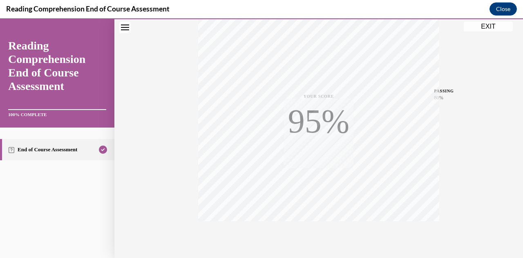
scroll to position [179, 0]
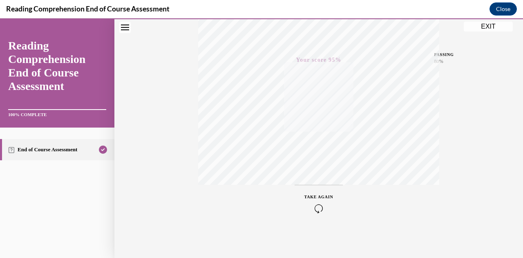
click at [315, 207] on icon "button" at bounding box center [318, 208] width 29 height 9
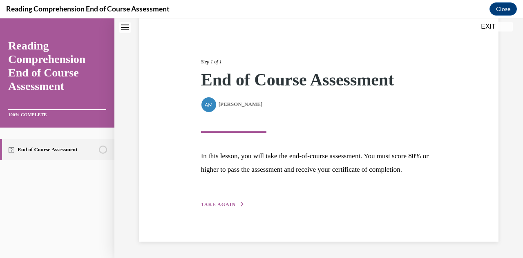
click at [232, 206] on span "TAKE AGAIN" at bounding box center [218, 204] width 35 height 6
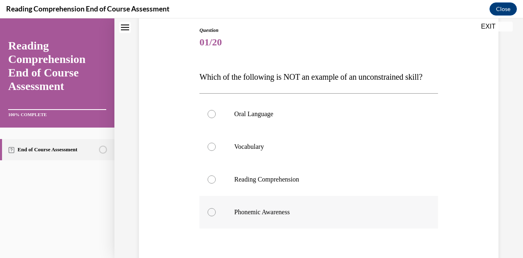
click at [270, 222] on label "Phonemic Awareness" at bounding box center [318, 212] width 238 height 33
click at [216, 216] on input "Phonemic Awareness" at bounding box center [211, 212] width 8 height 8
radio input "true"
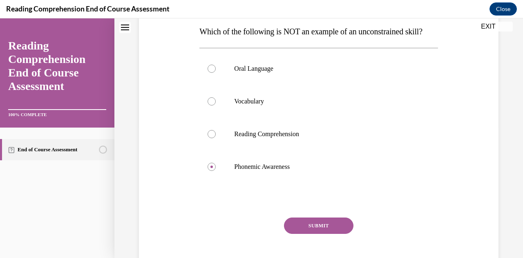
click at [299, 234] on button "SUBMIT" at bounding box center [318, 225] width 69 height 16
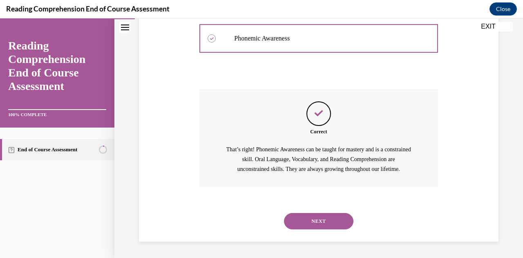
scroll to position [276, 0]
click at [305, 221] on button "NEXT" at bounding box center [318, 221] width 69 height 16
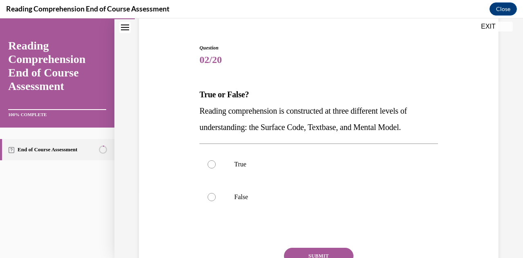
scroll to position [96, 0]
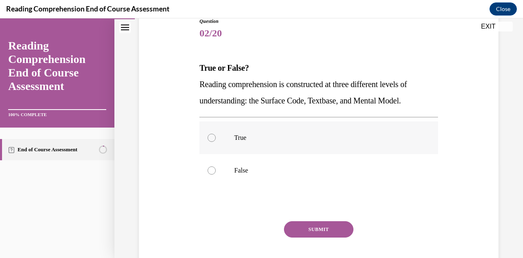
click at [252, 141] on p "True" at bounding box center [325, 138] width 183 height 8
click at [216, 141] on input "True" at bounding box center [211, 138] width 8 height 8
radio input "true"
click at [310, 227] on button "SUBMIT" at bounding box center [318, 229] width 69 height 16
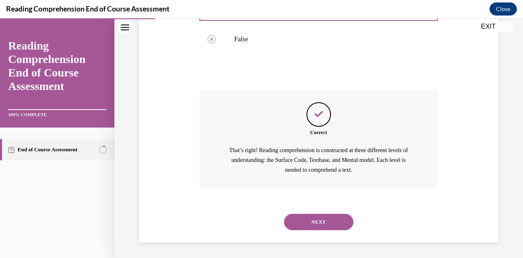
scroll to position [227, 0]
click at [306, 224] on button "NEXT" at bounding box center [318, 221] width 69 height 16
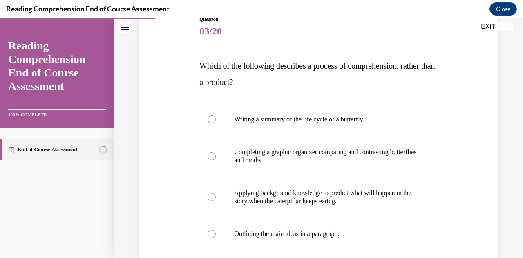
scroll to position [127, 0]
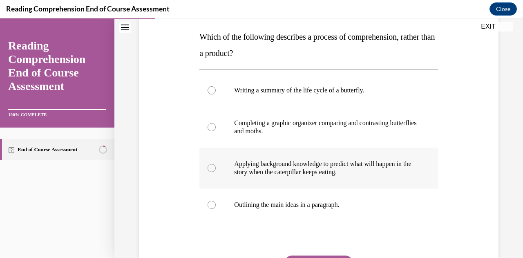
click at [285, 161] on p "Applying background knowledge to predict what will happen in the story when the…" at bounding box center [325, 168] width 183 height 16
click at [216, 164] on input "Applying background knowledge to predict what will happen in the story when the…" at bounding box center [211, 168] width 8 height 8
radio input "true"
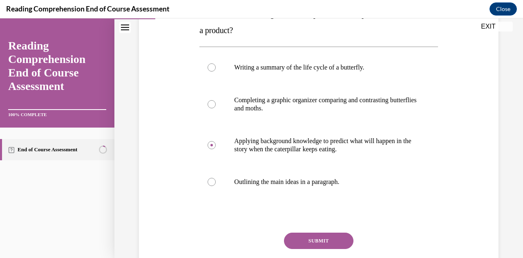
click at [305, 237] on button "SUBMIT" at bounding box center [318, 240] width 69 height 16
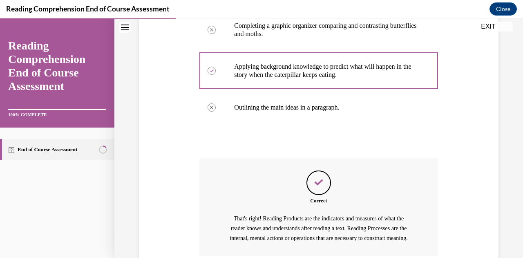
scroll to position [303, 0]
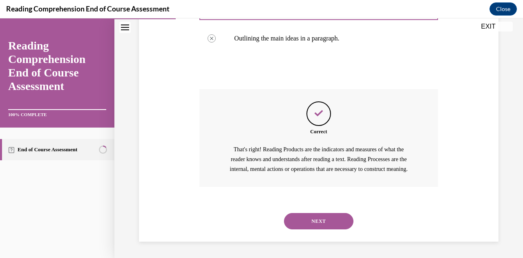
click at [296, 221] on button "NEXT" at bounding box center [318, 221] width 69 height 16
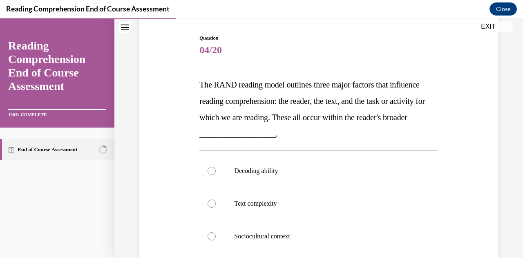
scroll to position [113, 0]
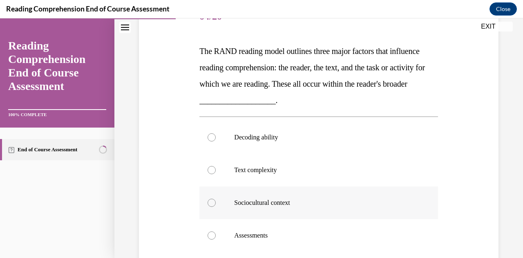
click at [274, 194] on label "Sociocultural context" at bounding box center [318, 202] width 238 height 33
click at [216, 198] on input "Sociocultural context" at bounding box center [211, 202] width 8 height 8
radio input "true"
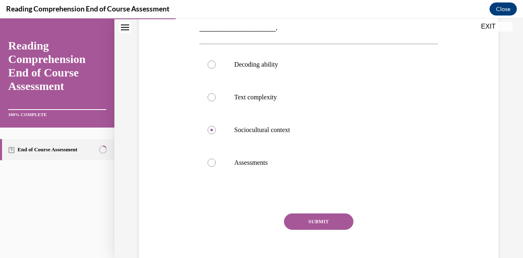
click at [295, 217] on button "SUBMIT" at bounding box center [318, 221] width 69 height 16
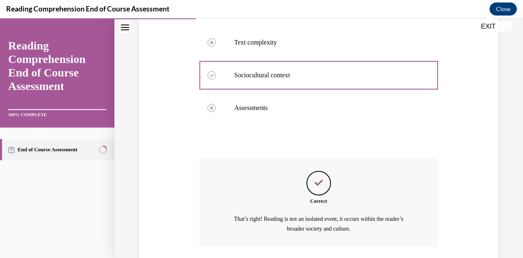
scroll to position [299, 0]
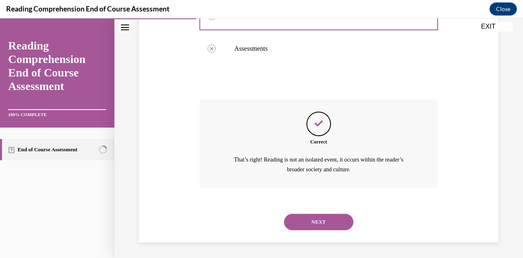
click at [318, 221] on button "NEXT" at bounding box center [318, 222] width 69 height 16
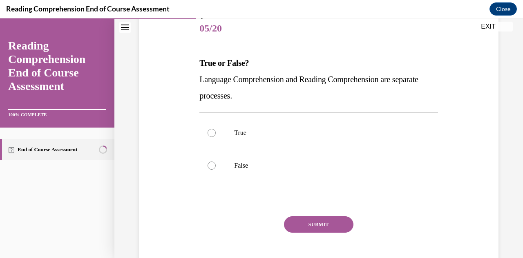
scroll to position [101, 0]
click at [284, 163] on p "False" at bounding box center [325, 165] width 183 height 8
click at [216, 163] on input "False" at bounding box center [211, 165] width 8 height 8
radio input "true"
click at [312, 223] on button "SUBMIT" at bounding box center [318, 224] width 69 height 16
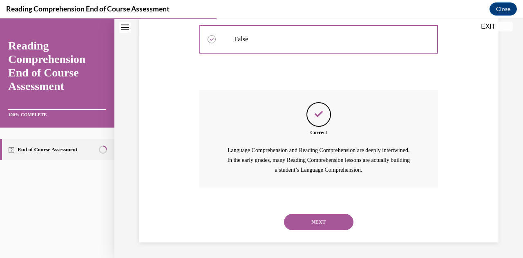
scroll to position [227, 0]
click at [306, 218] on button "NEXT" at bounding box center [318, 221] width 69 height 16
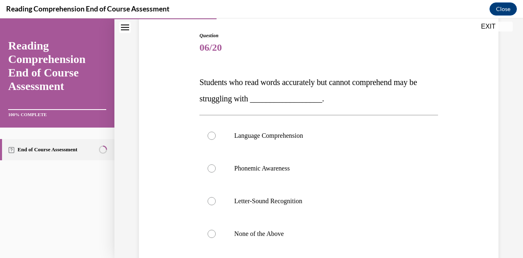
scroll to position [82, 0]
click at [274, 134] on p "Language Comprehension" at bounding box center [325, 135] width 183 height 8
click at [216, 134] on input "Language Comprehension" at bounding box center [211, 135] width 8 height 8
radio input "true"
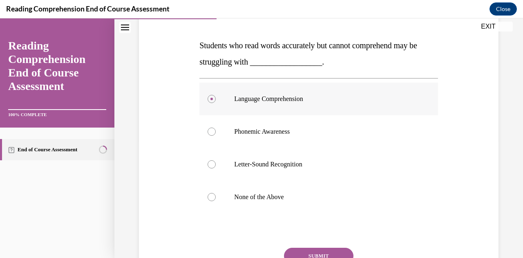
scroll to position [119, 0]
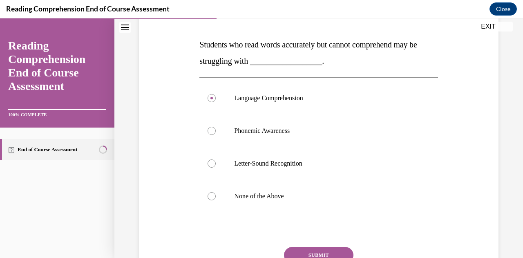
click at [310, 250] on button "SUBMIT" at bounding box center [318, 255] width 69 height 16
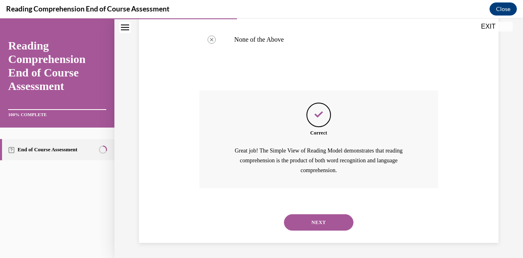
scroll to position [276, 0]
click at [312, 214] on button "NEXT" at bounding box center [318, 221] width 69 height 16
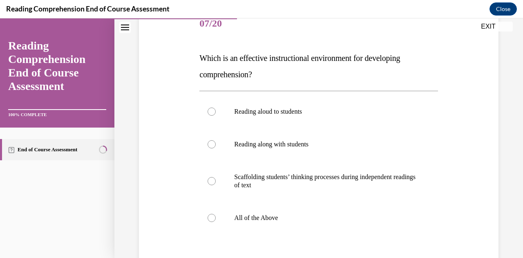
scroll to position [123, 0]
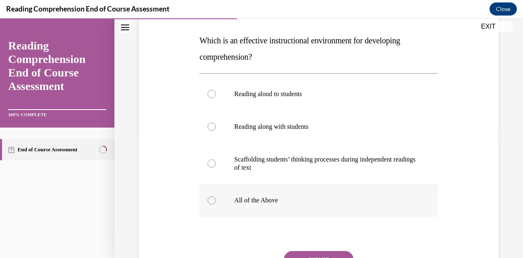
click at [294, 189] on label "All of the Above" at bounding box center [318, 200] width 238 height 33
click at [216, 196] on input "All of the Above" at bounding box center [211, 200] width 8 height 8
radio input "true"
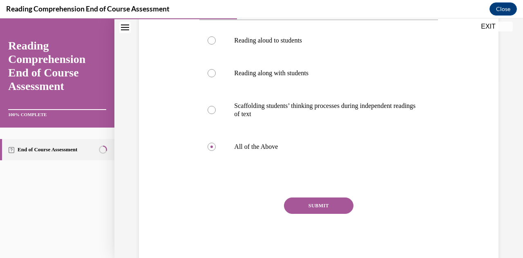
click at [303, 203] on button "SUBMIT" at bounding box center [318, 205] width 69 height 16
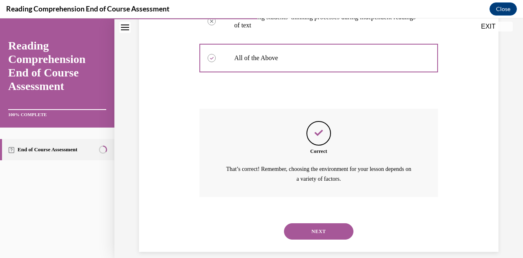
scroll to position [275, 0]
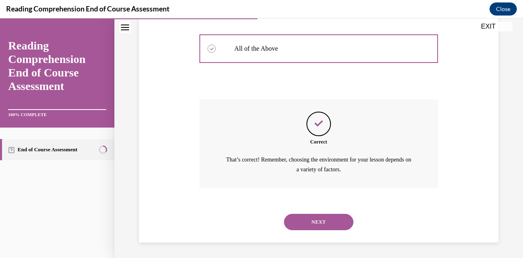
click at [310, 217] on button "NEXT" at bounding box center [318, 222] width 69 height 16
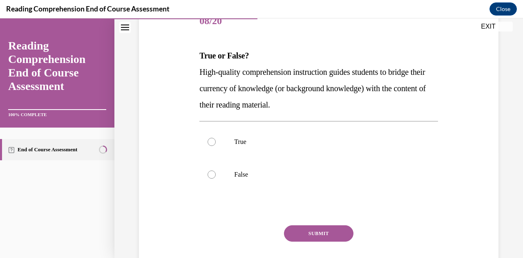
scroll to position [109, 0]
click at [279, 147] on label "True" at bounding box center [318, 141] width 238 height 33
click at [216, 145] on input "True" at bounding box center [211, 141] width 8 height 8
radio input "true"
click at [311, 230] on button "SUBMIT" at bounding box center [318, 233] width 69 height 16
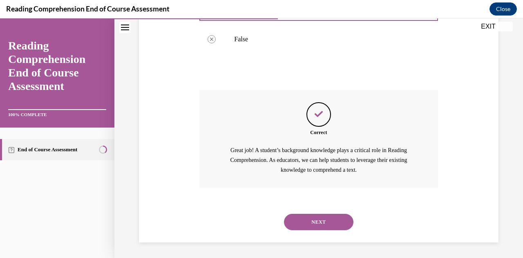
scroll to position [244, 0]
click at [309, 218] on button "NEXT" at bounding box center [318, 221] width 69 height 16
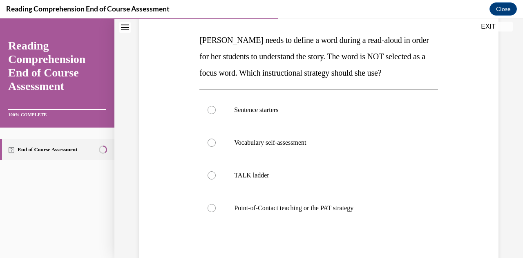
scroll to position [125, 0]
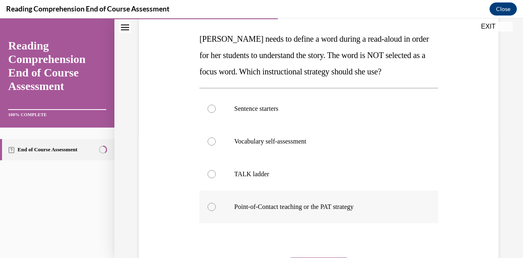
click at [304, 208] on p "Point-of-Contact teaching or the PAT strategy" at bounding box center [325, 207] width 183 height 8
click at [216, 208] on input "Point-of-Contact teaching or the PAT strategy" at bounding box center [211, 207] width 8 height 8
radio input "true"
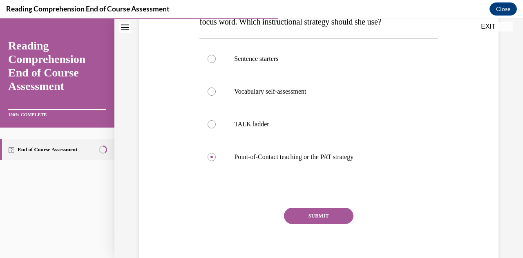
click at [314, 210] on button "SUBMIT" at bounding box center [318, 215] width 69 height 16
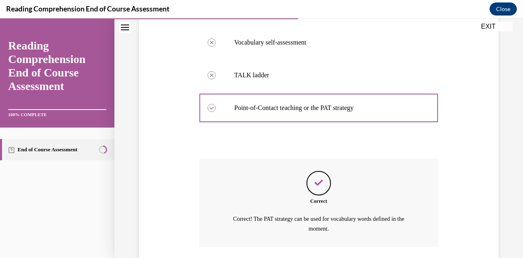
scroll to position [283, 0]
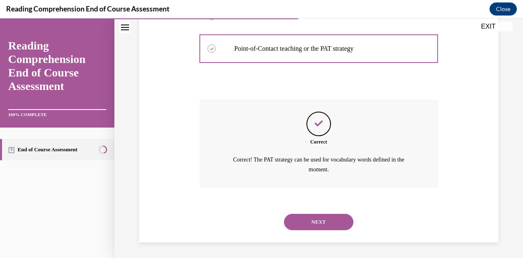
click at [309, 220] on button "NEXT" at bounding box center [318, 222] width 69 height 16
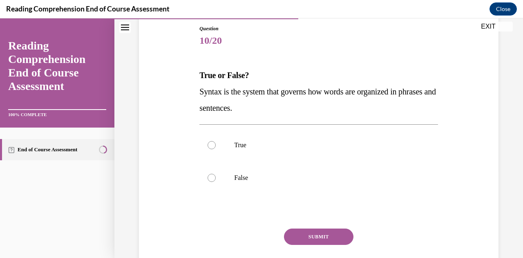
scroll to position [95, 0]
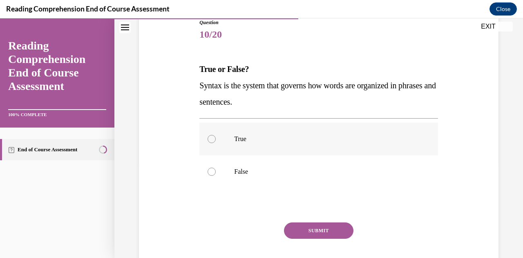
click at [267, 143] on label "True" at bounding box center [318, 139] width 238 height 33
click at [216, 143] on input "True" at bounding box center [211, 139] width 8 height 8
radio input "true"
click at [307, 227] on button "SUBMIT" at bounding box center [318, 230] width 69 height 16
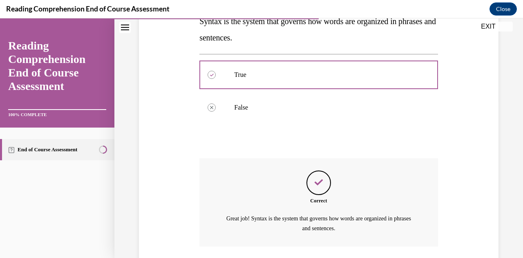
scroll to position [218, 0]
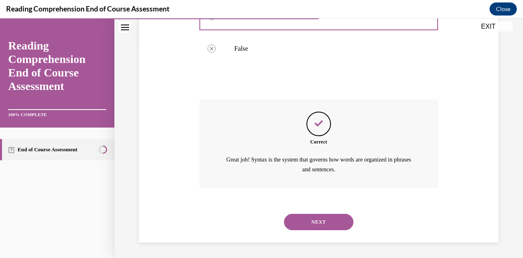
click at [293, 222] on button "NEXT" at bounding box center [318, 222] width 69 height 16
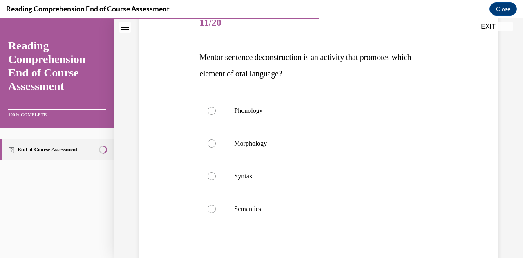
scroll to position [107, 0]
click at [275, 179] on p "Syntax" at bounding box center [325, 176] width 183 height 8
click at [216, 179] on input "Syntax" at bounding box center [211, 176] width 8 height 8
radio input "true"
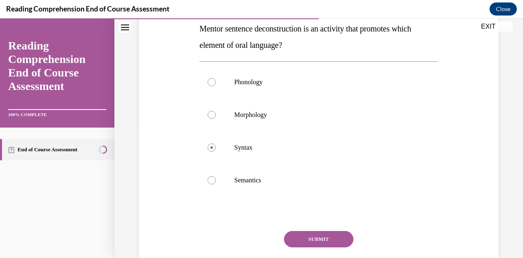
click at [301, 233] on button "SUBMIT" at bounding box center [318, 239] width 69 height 16
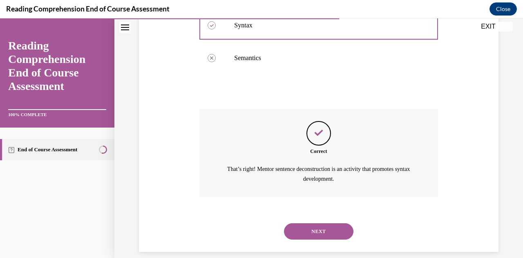
scroll to position [267, 0]
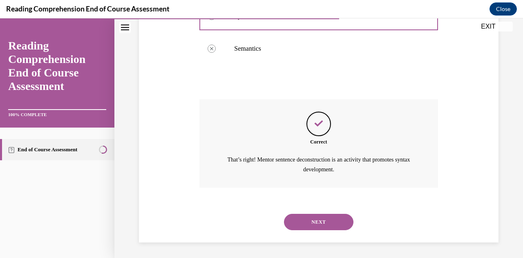
click at [303, 216] on button "NEXT" at bounding box center [318, 222] width 69 height 16
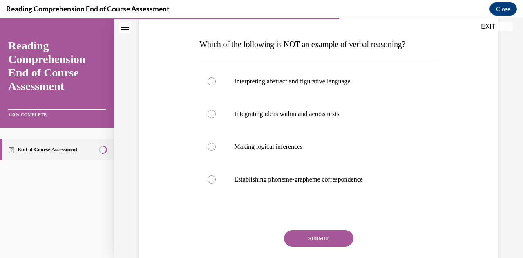
scroll to position [120, 0]
click at [287, 173] on label "Establishing phoneme-grapheme correspondence" at bounding box center [318, 179] width 238 height 33
click at [216, 175] on input "Establishing phoneme-grapheme correspondence" at bounding box center [211, 179] width 8 height 8
radio input "true"
click at [314, 236] on button "SUBMIT" at bounding box center [318, 238] width 69 height 16
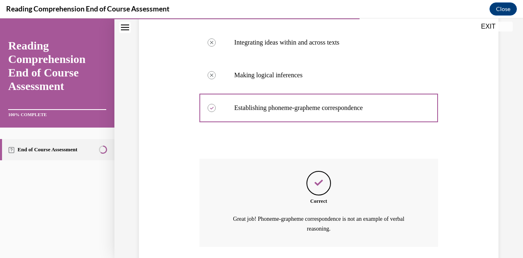
scroll to position [250, 0]
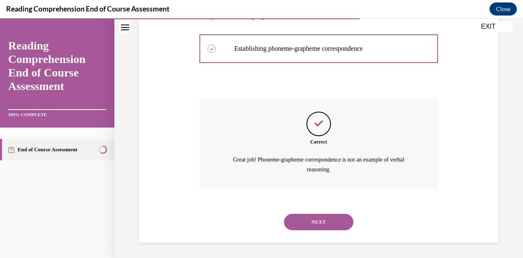
click at [300, 220] on button "NEXT" at bounding box center [318, 222] width 69 height 16
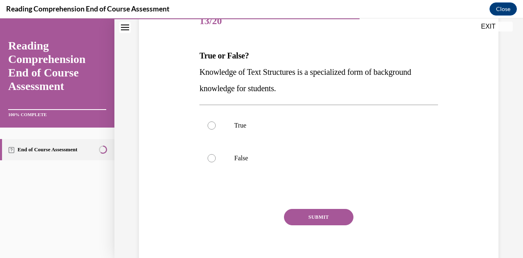
scroll to position [109, 0]
click at [274, 128] on p "True" at bounding box center [325, 125] width 183 height 8
click at [216, 128] on input "True" at bounding box center [211, 125] width 8 height 8
radio input "true"
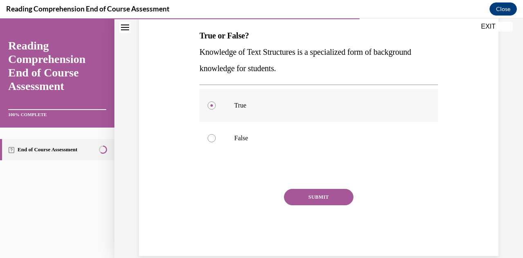
scroll to position [132, 0]
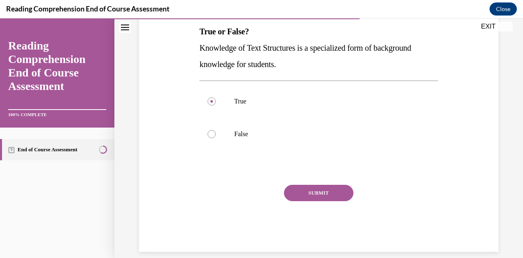
click at [301, 195] on button "SUBMIT" at bounding box center [318, 193] width 69 height 16
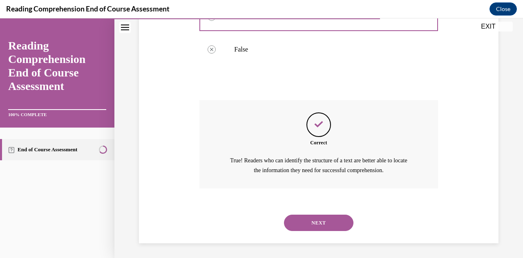
scroll to position [218, 0]
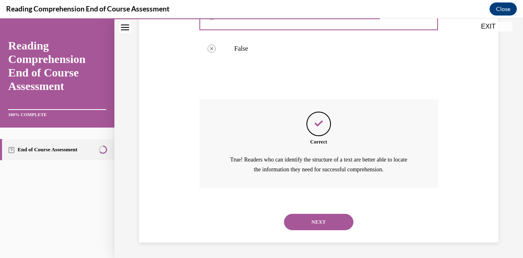
click at [307, 217] on button "NEXT" at bounding box center [318, 222] width 69 height 16
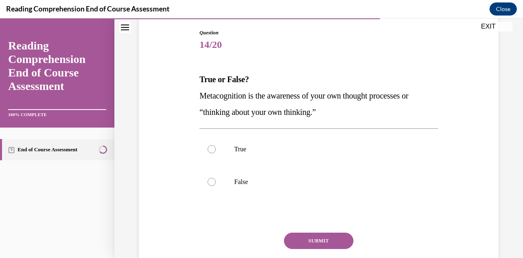
scroll to position [85, 0]
click at [263, 148] on p "True" at bounding box center [325, 149] width 183 height 8
click at [216, 148] on input "True" at bounding box center [211, 149] width 8 height 8
radio input "true"
click at [302, 239] on button "SUBMIT" at bounding box center [318, 240] width 69 height 16
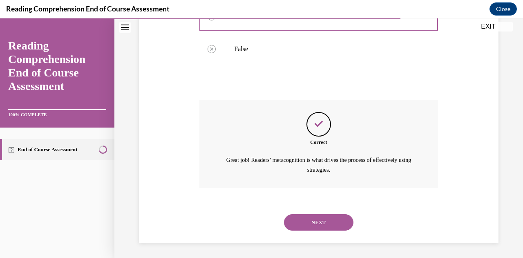
scroll to position [218, 0]
click at [312, 222] on button "NEXT" at bounding box center [318, 222] width 69 height 16
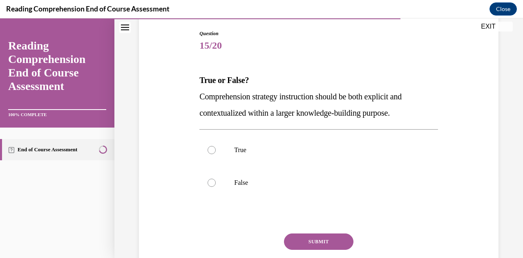
scroll to position [90, 0]
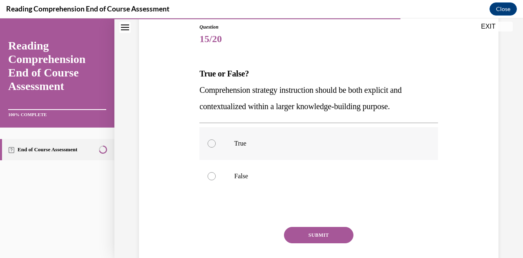
click at [274, 147] on label "True" at bounding box center [318, 143] width 238 height 33
click at [216, 147] on input "True" at bounding box center [211, 143] width 8 height 8
radio input "true"
click at [305, 232] on button "SUBMIT" at bounding box center [318, 235] width 69 height 16
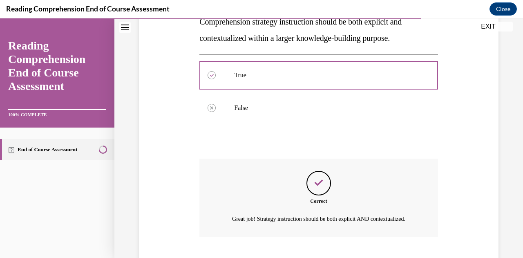
scroll to position [218, 0]
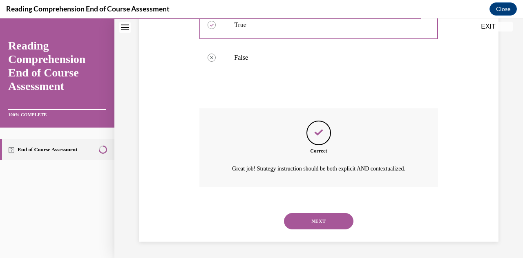
click at [291, 218] on button "NEXT" at bounding box center [318, 221] width 69 height 16
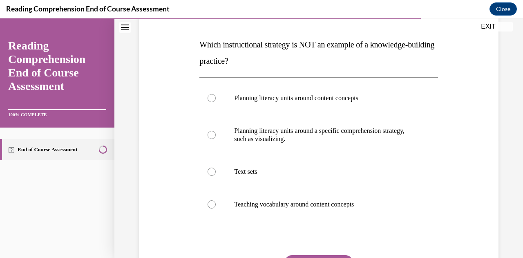
scroll to position [120, 0]
click at [267, 135] on p "Planning literacy units around a specific comprehension strategy, such as visua…" at bounding box center [325, 134] width 183 height 16
click at [216, 135] on input "Planning literacy units around a specific comprehension strategy, such as visua…" at bounding box center [211, 134] width 8 height 8
radio input "true"
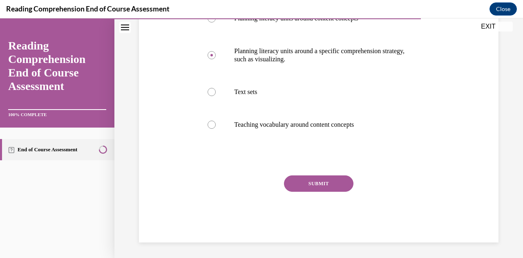
click at [296, 183] on button "SUBMIT" at bounding box center [318, 183] width 69 height 16
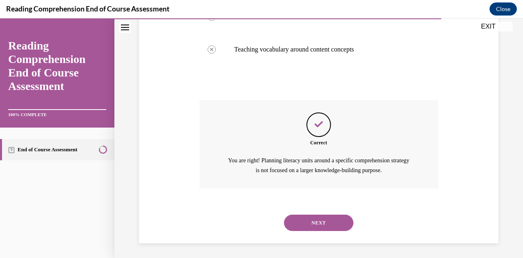
scroll to position [275, 0]
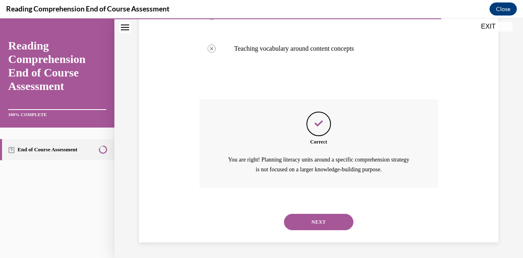
click at [299, 215] on button "NEXT" at bounding box center [318, 222] width 69 height 16
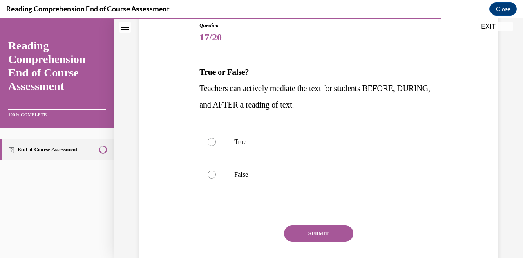
scroll to position [93, 0]
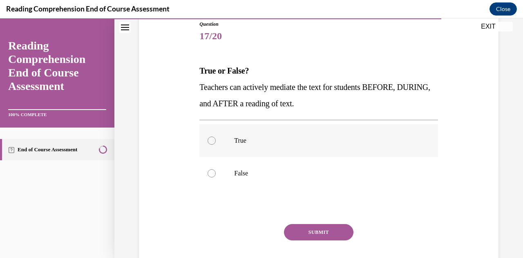
click at [264, 140] on p "True" at bounding box center [325, 140] width 183 height 8
click at [216, 140] on input "True" at bounding box center [211, 140] width 8 height 8
radio input "true"
click at [310, 230] on button "SUBMIT" at bounding box center [318, 232] width 69 height 16
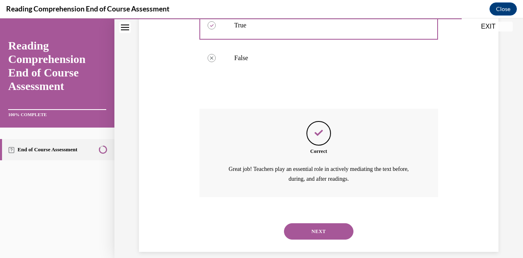
scroll to position [218, 0]
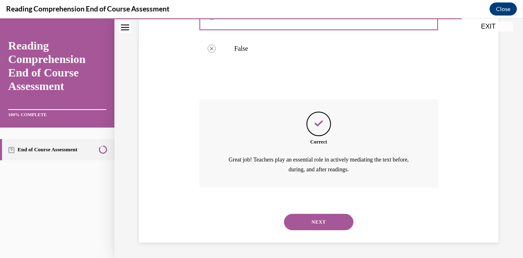
click at [311, 219] on button "NEXT" at bounding box center [318, 222] width 69 height 16
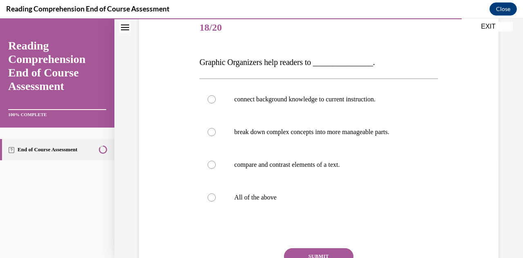
scroll to position [106, 0]
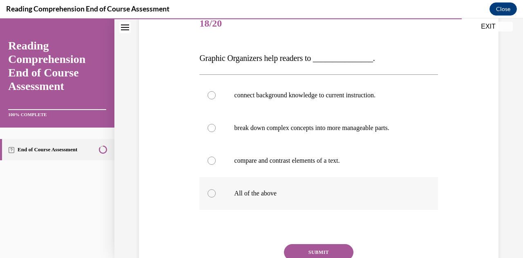
click at [279, 186] on label "All of the above" at bounding box center [318, 193] width 238 height 33
click at [216, 189] on input "All of the above" at bounding box center [211, 193] width 8 height 8
radio input "true"
click at [310, 244] on button "SUBMIT" at bounding box center [318, 252] width 69 height 16
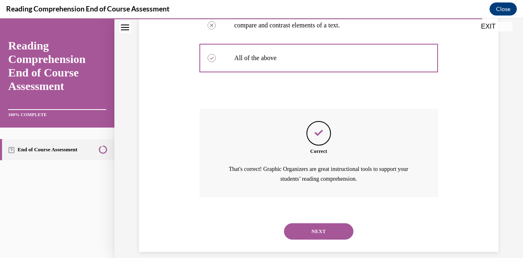
scroll to position [250, 0]
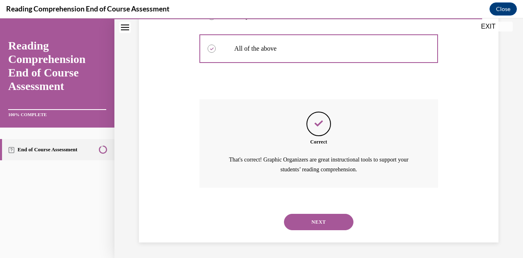
click at [306, 223] on button "NEXT" at bounding box center [318, 222] width 69 height 16
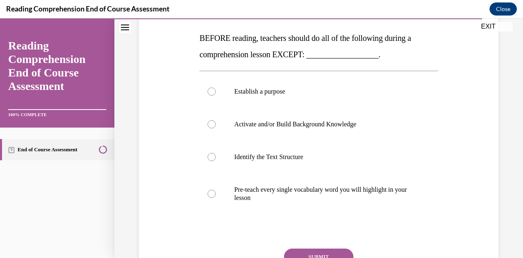
scroll to position [126, 0]
click at [280, 186] on p "Pre-teach every single vocabulary word you will highlight in your lesson" at bounding box center [325, 193] width 183 height 16
click at [216, 189] on input "Pre-teach every single vocabulary word you will highlight in your lesson" at bounding box center [211, 193] width 8 height 8
radio input "true"
click at [308, 250] on button "SUBMIT" at bounding box center [318, 256] width 69 height 16
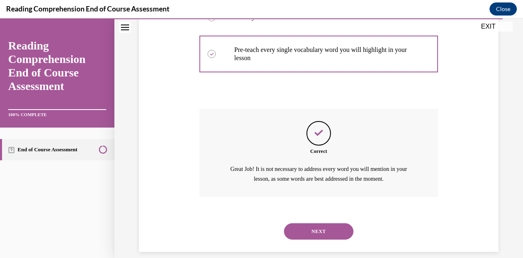
scroll to position [275, 0]
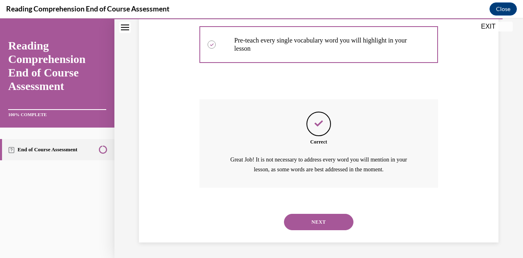
click at [301, 218] on button "NEXT" at bounding box center [318, 222] width 69 height 16
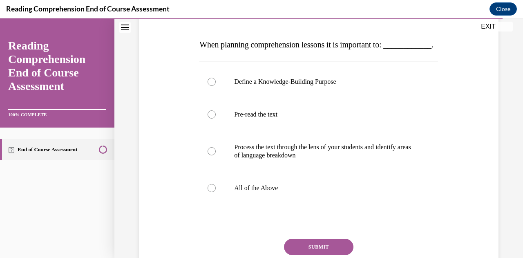
scroll to position [146, 0]
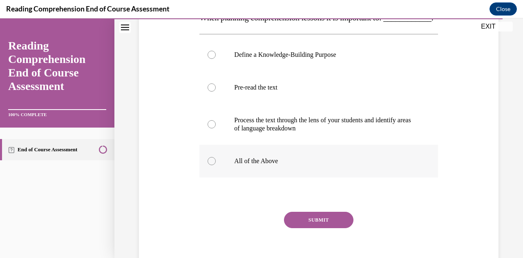
click at [268, 165] on p "All of the Above" at bounding box center [325, 161] width 183 height 8
click at [216, 165] on input "All of the Above" at bounding box center [211, 161] width 8 height 8
radio input "true"
click at [309, 228] on button "SUBMIT" at bounding box center [318, 220] width 69 height 16
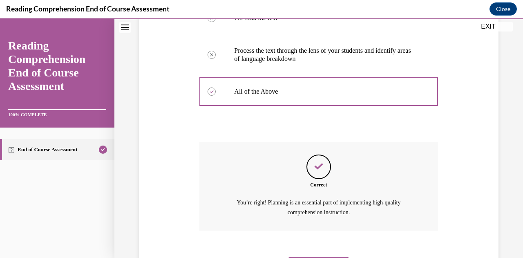
scroll to position [275, 0]
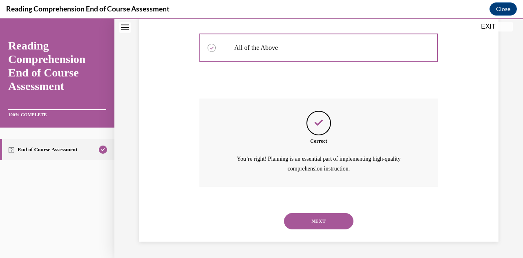
click at [304, 225] on button "NEXT" at bounding box center [318, 221] width 69 height 16
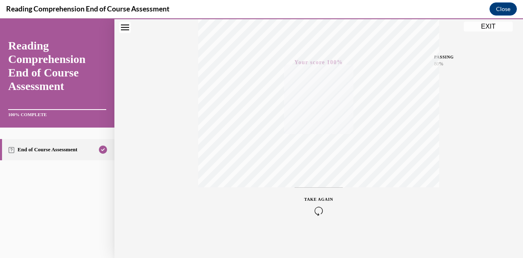
scroll to position [179, 0]
click at [490, 26] on button "EXIT" at bounding box center [488, 27] width 49 height 10
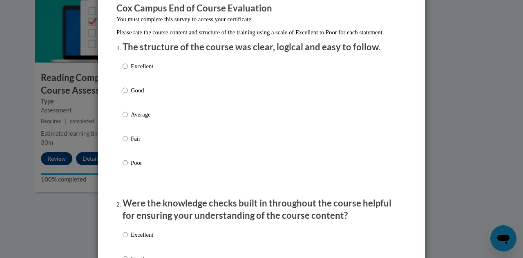
scroll to position [74, 0]
click at [194, 74] on div "Excellent Good Average Fair Poor" at bounding box center [262, 123] width 278 height 133
click at [142, 70] on p "Excellent" at bounding box center [142, 65] width 22 height 9
click at [128, 70] on input "Excellent" at bounding box center [125, 65] width 5 height 9
radio input "true"
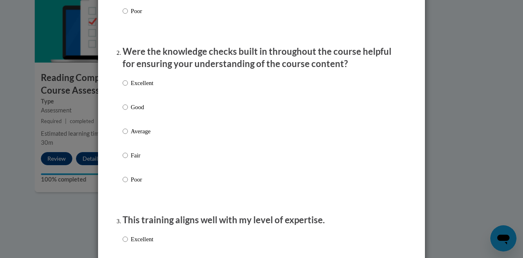
scroll to position [225, 0]
click at [123, 87] on input "Excellent" at bounding box center [125, 82] width 5 height 9
radio input "true"
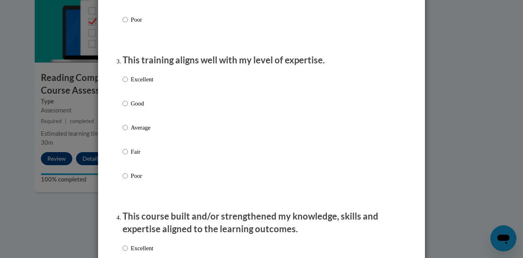
scroll to position [386, 0]
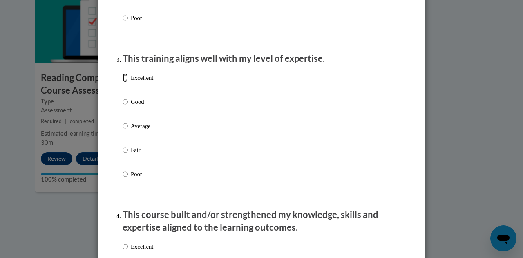
click at [123, 82] on input "Excellent" at bounding box center [125, 77] width 5 height 9
radio input "true"
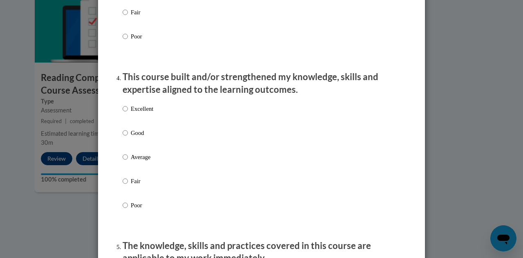
scroll to position [575, 0]
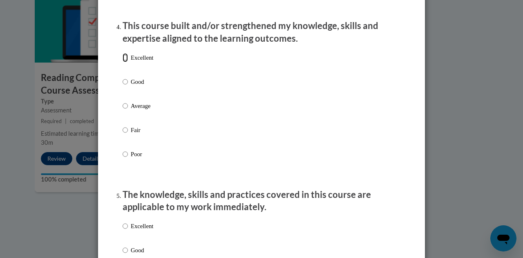
click at [123, 62] on input "Excellent" at bounding box center [125, 57] width 5 height 9
radio input "true"
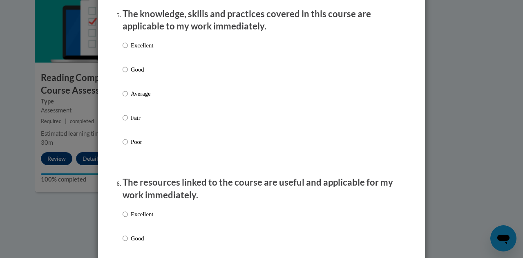
scroll to position [755, 0]
click at [123, 49] on input "Excellent" at bounding box center [125, 44] width 5 height 9
radio input "true"
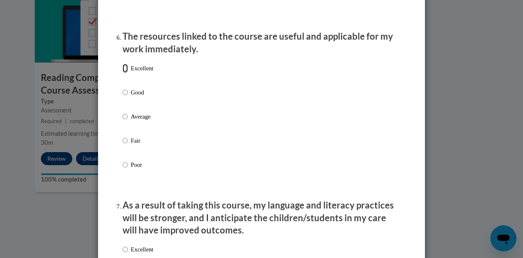
click at [123, 73] on input "Excellent" at bounding box center [125, 68] width 5 height 9
radio input "true"
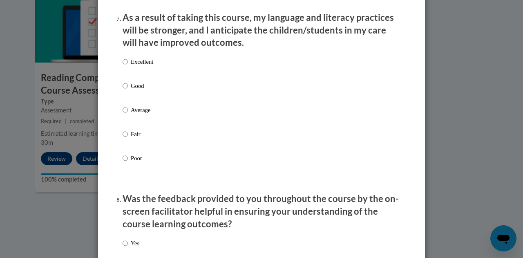
scroll to position [1090, 0]
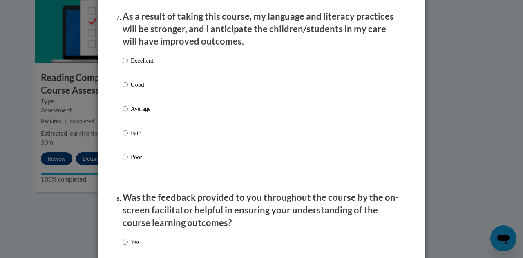
click at [125, 65] on label "Excellent" at bounding box center [138, 67] width 31 height 22
click at [125, 65] on input "Excellent" at bounding box center [125, 60] width 5 height 9
radio input "true"
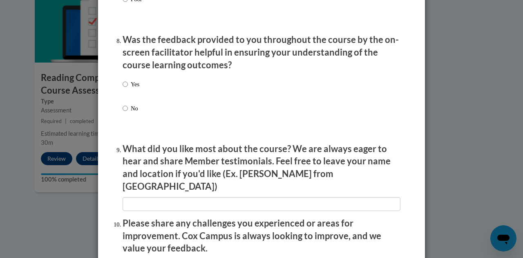
scroll to position [1249, 0]
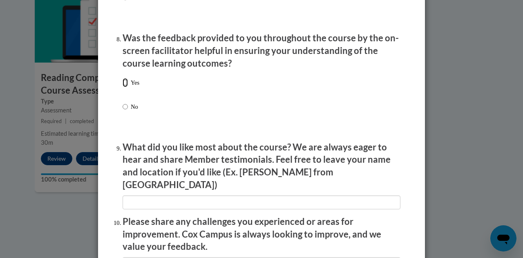
click at [123, 87] on input "Yes" at bounding box center [125, 82] width 5 height 9
radio input "true"
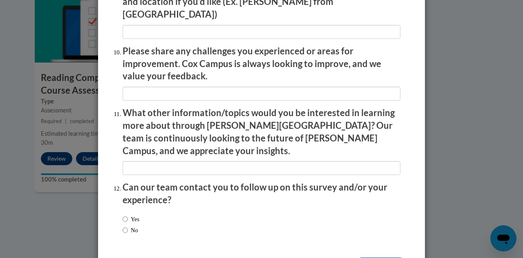
scroll to position [1440, 0]
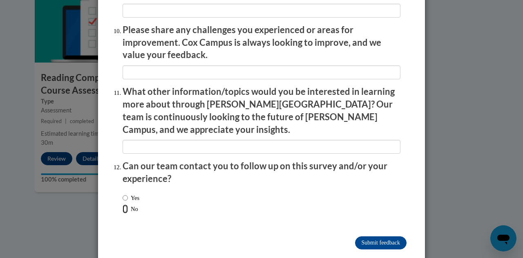
click at [123, 204] on input "No" at bounding box center [125, 208] width 5 height 9
radio input "true"
click at [359, 236] on input "Submit feedback" at bounding box center [380, 242] width 51 height 13
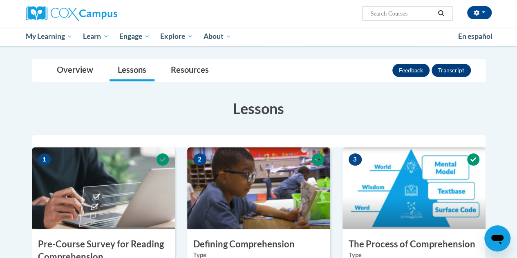
scroll to position [79, 0]
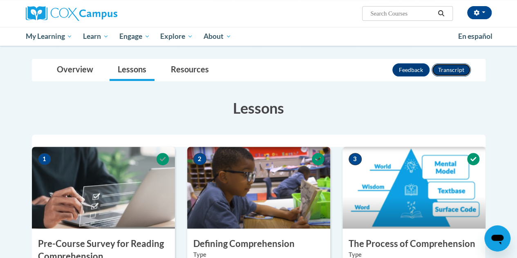
click at [450, 72] on button "Transcript" at bounding box center [450, 69] width 39 height 13
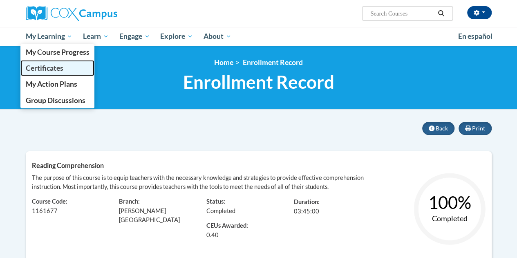
click at [65, 66] on link "Certificates" at bounding box center [57, 68] width 74 height 16
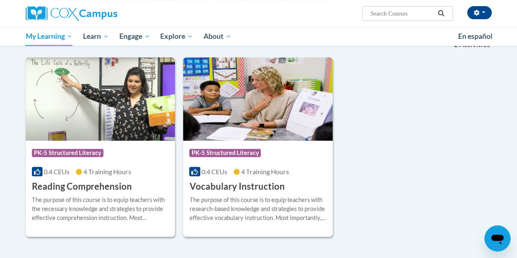
scroll to position [140, 0]
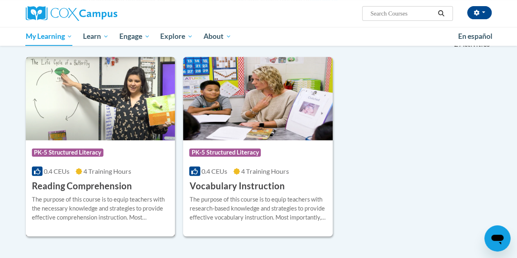
click at [99, 182] on h3 "Reading Comprehension" at bounding box center [82, 186] width 100 height 13
